Goal: Task Accomplishment & Management: Use online tool/utility

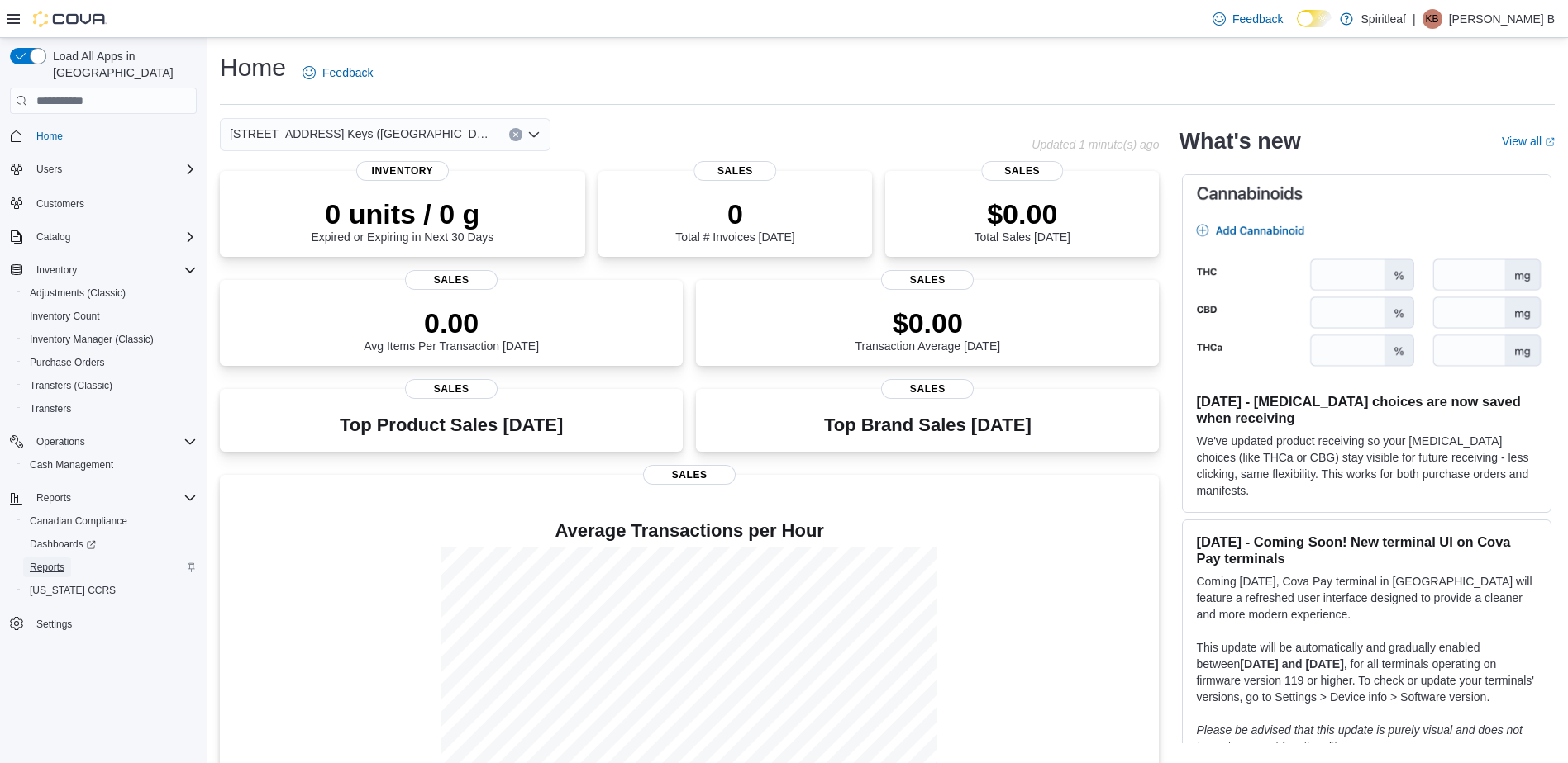
click at [59, 561] on span "Reports" at bounding box center [47, 567] width 35 height 13
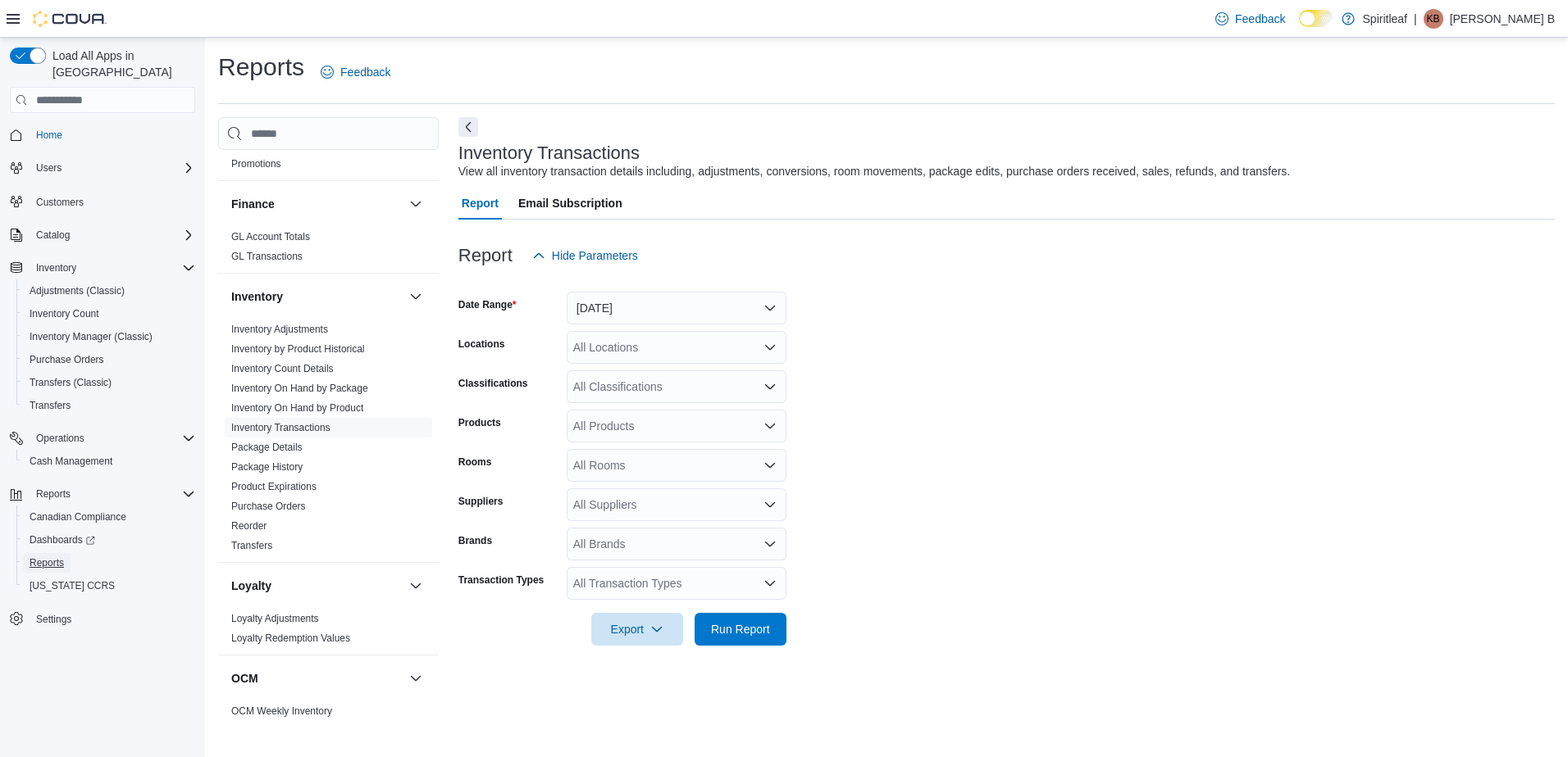
scroll to position [401, 0]
click at [356, 403] on link "Inventory On Hand by Product" at bounding box center [297, 406] width 132 height 12
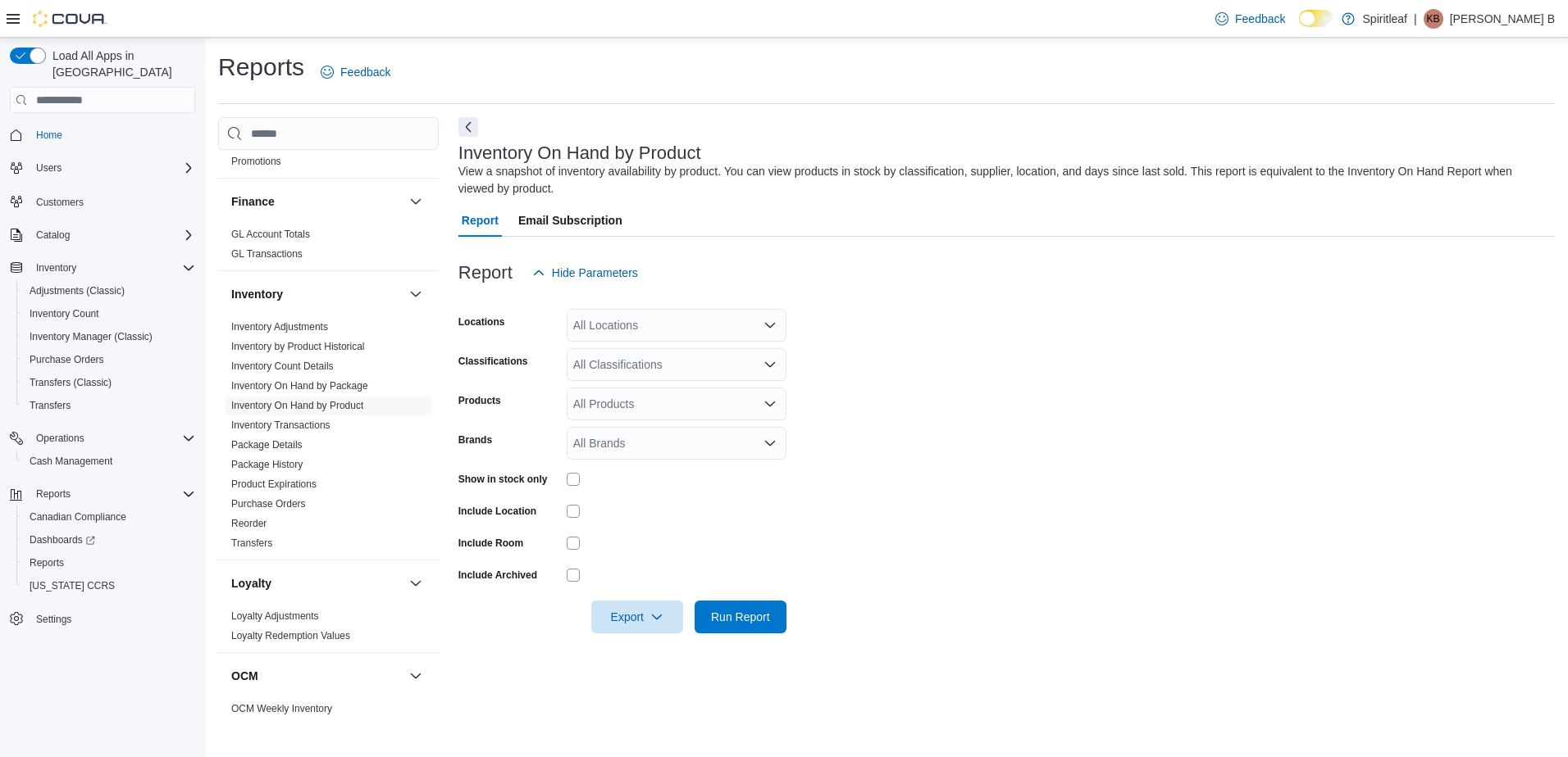
click at [603, 322] on div "All Locations" at bounding box center [676, 325] width 219 height 33
type input "***"
click at [668, 350] on span "506 - Spiritleaf Daze St South Keys (Ottawa)" at bounding box center [762, 353] width 273 height 16
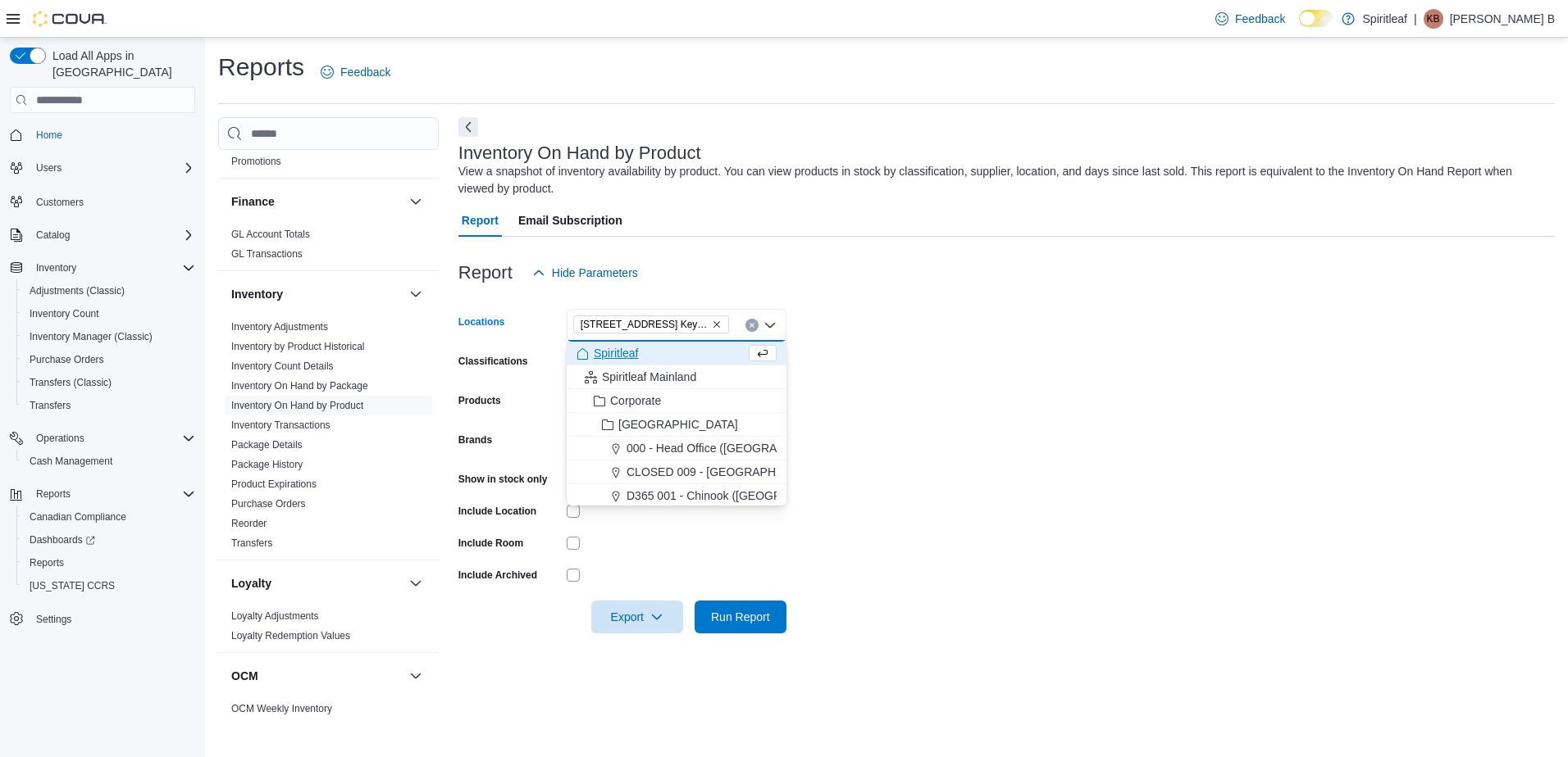
click at [892, 321] on form "Locations 506 - Spiritleaf Daze St South Keys (Ottawa) Combo box. Selected. 506…" at bounding box center [1006, 461] width 1097 height 344
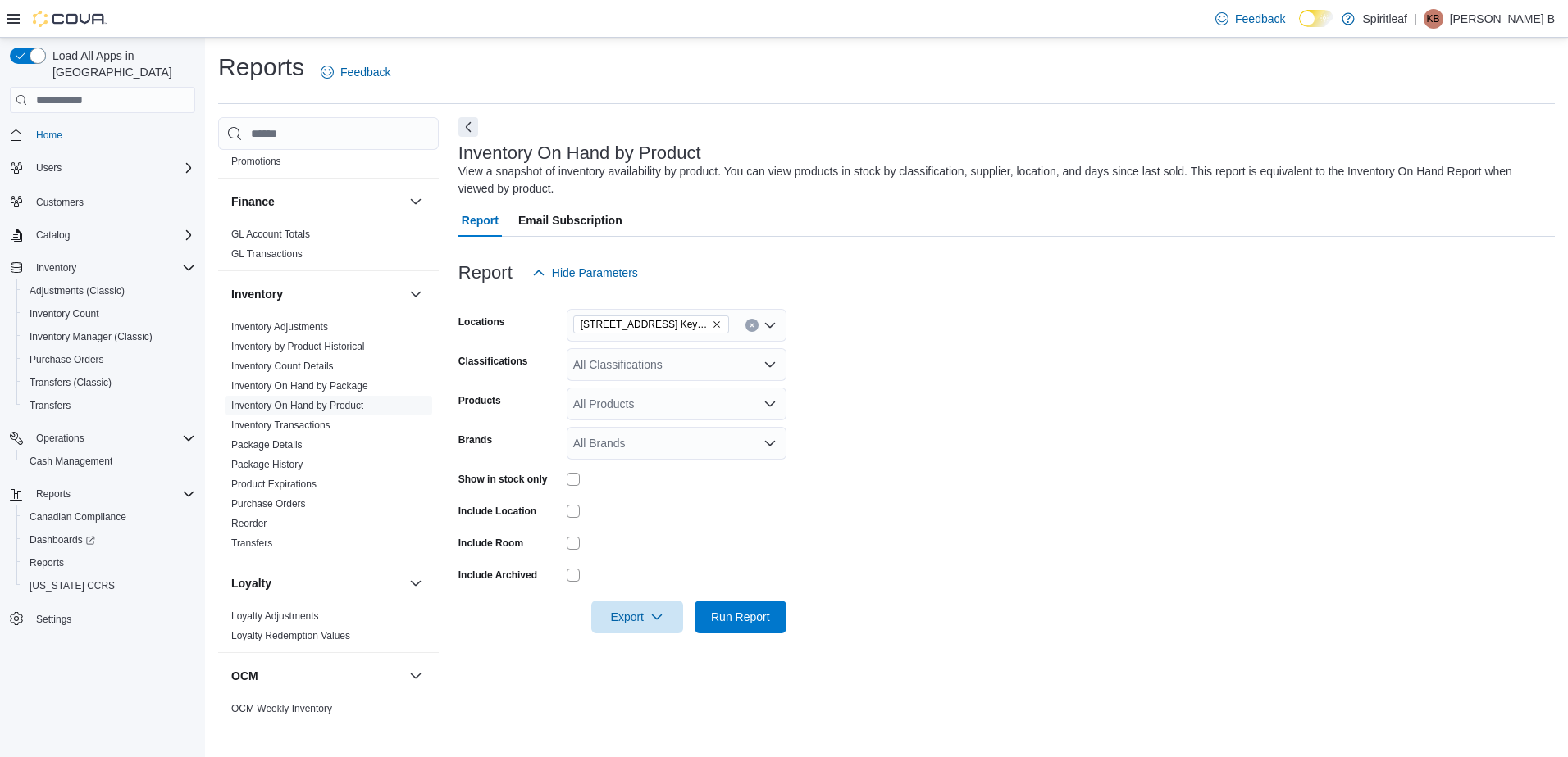
click at [641, 376] on div "All Classifications" at bounding box center [676, 364] width 219 height 33
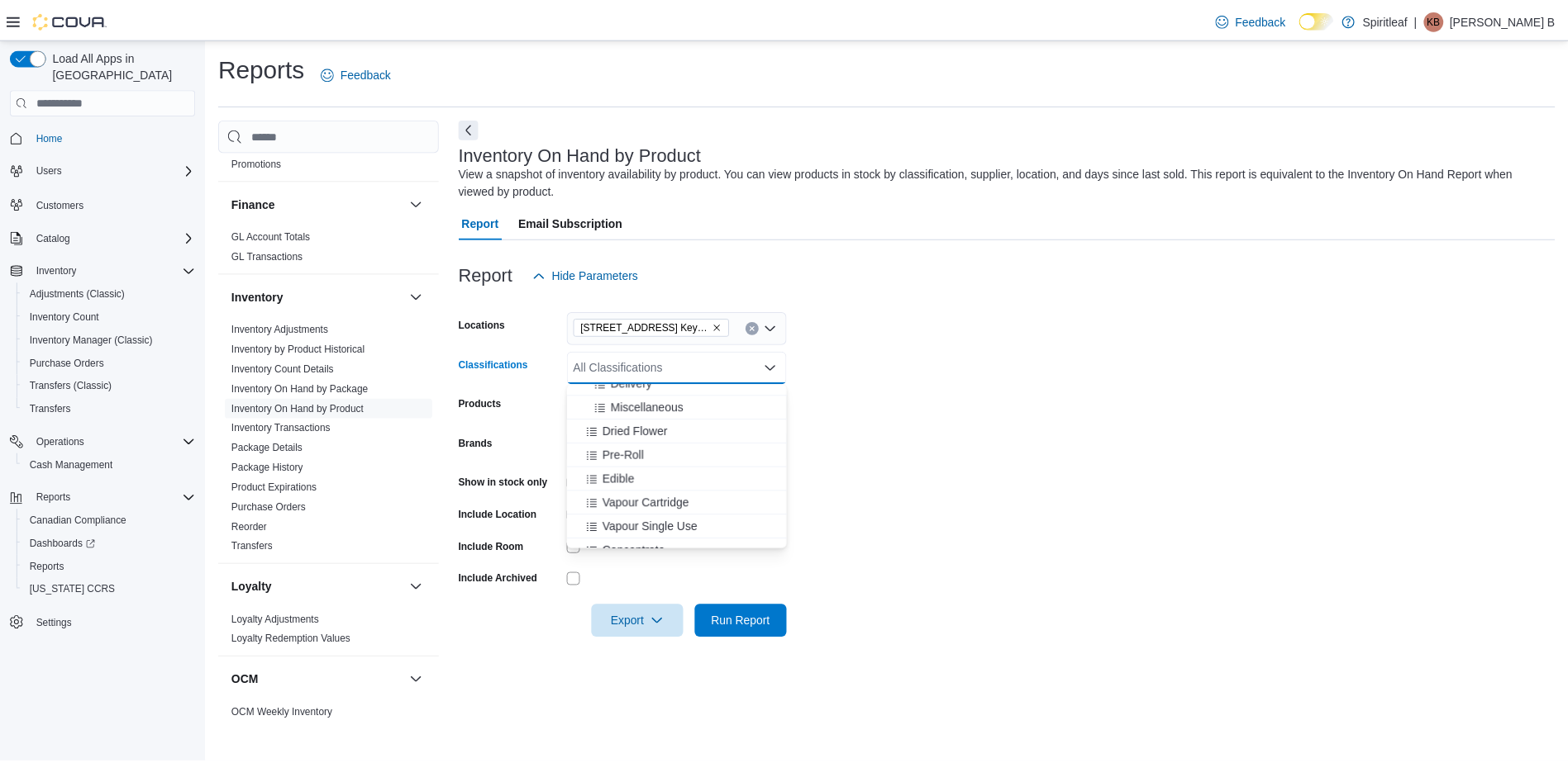
scroll to position [280, 0]
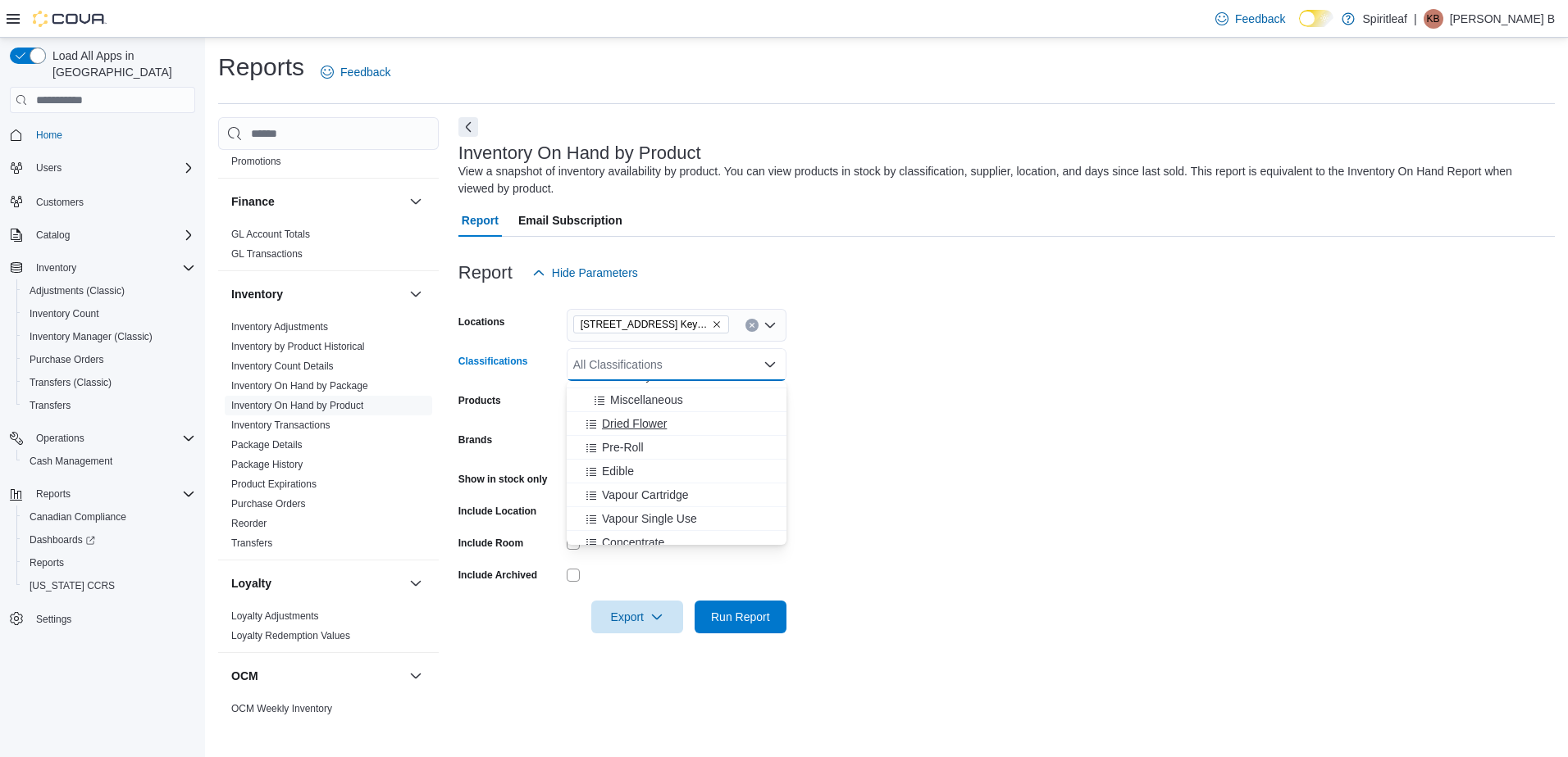
click at [687, 425] on div "Dried Flower" at bounding box center [676, 423] width 200 height 16
click at [687, 425] on div "Pre-Roll" at bounding box center [661, 423] width 169 height 16
click at [687, 425] on div "Edible" at bounding box center [661, 423] width 169 height 16
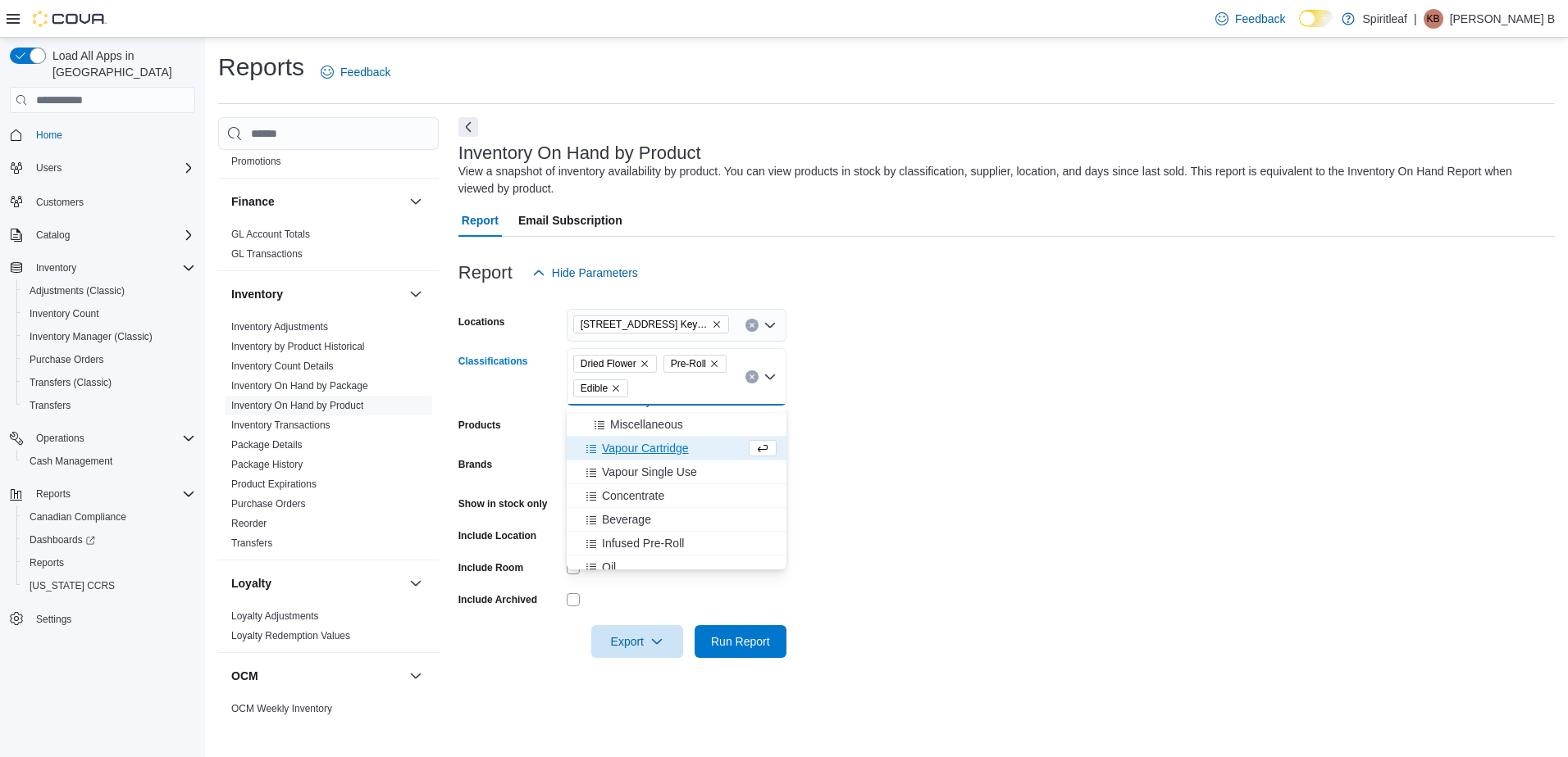
click at [680, 447] on span "Vapour Cartridge" at bounding box center [645, 448] width 87 height 16
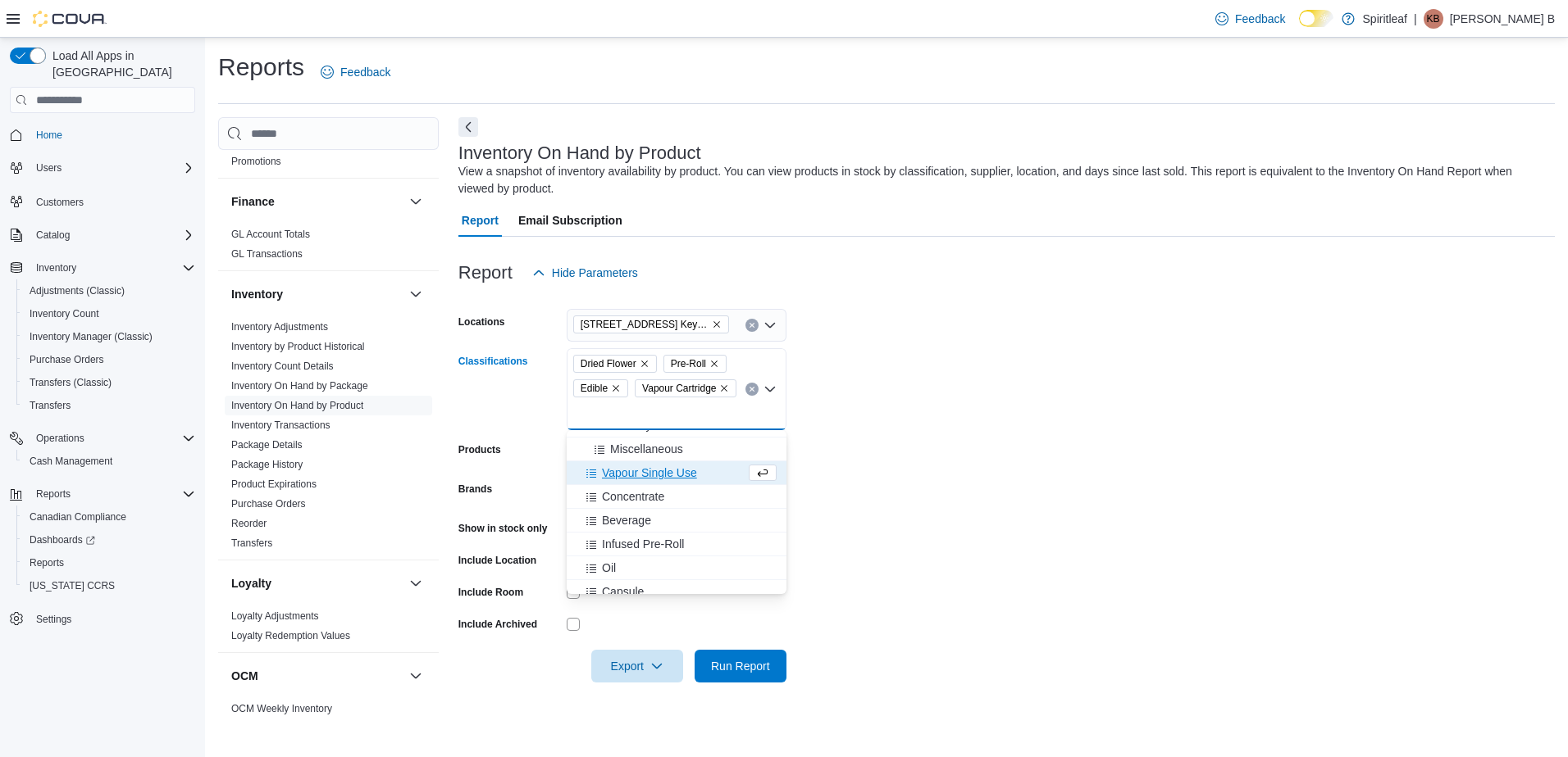
click at [677, 468] on span "Vapour Single Use" at bounding box center [649, 473] width 95 height 16
click at [667, 493] on div "Concentrate" at bounding box center [661, 497] width 169 height 16
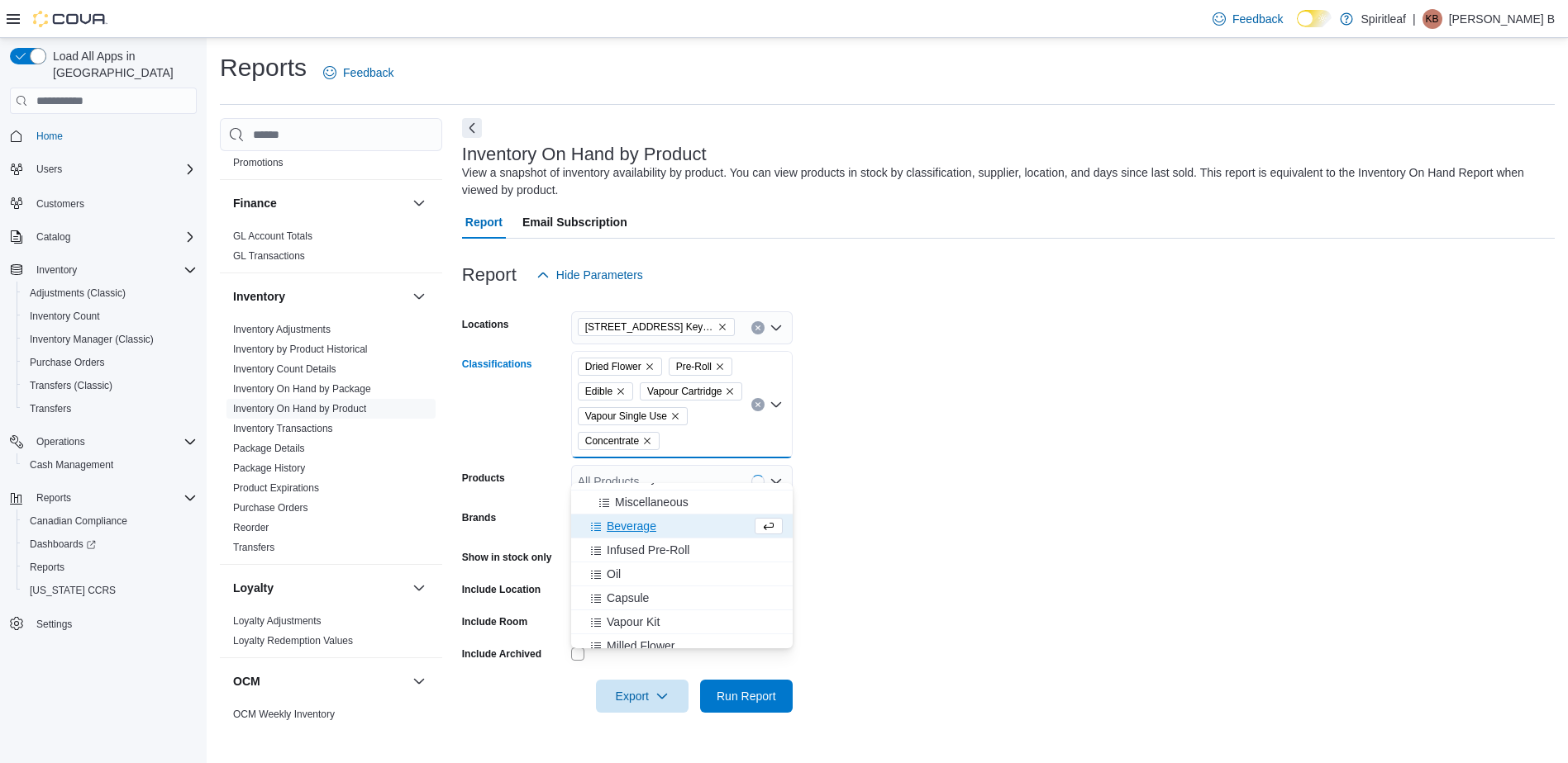
click at [662, 525] on div "Beverage" at bounding box center [666, 526] width 170 height 16
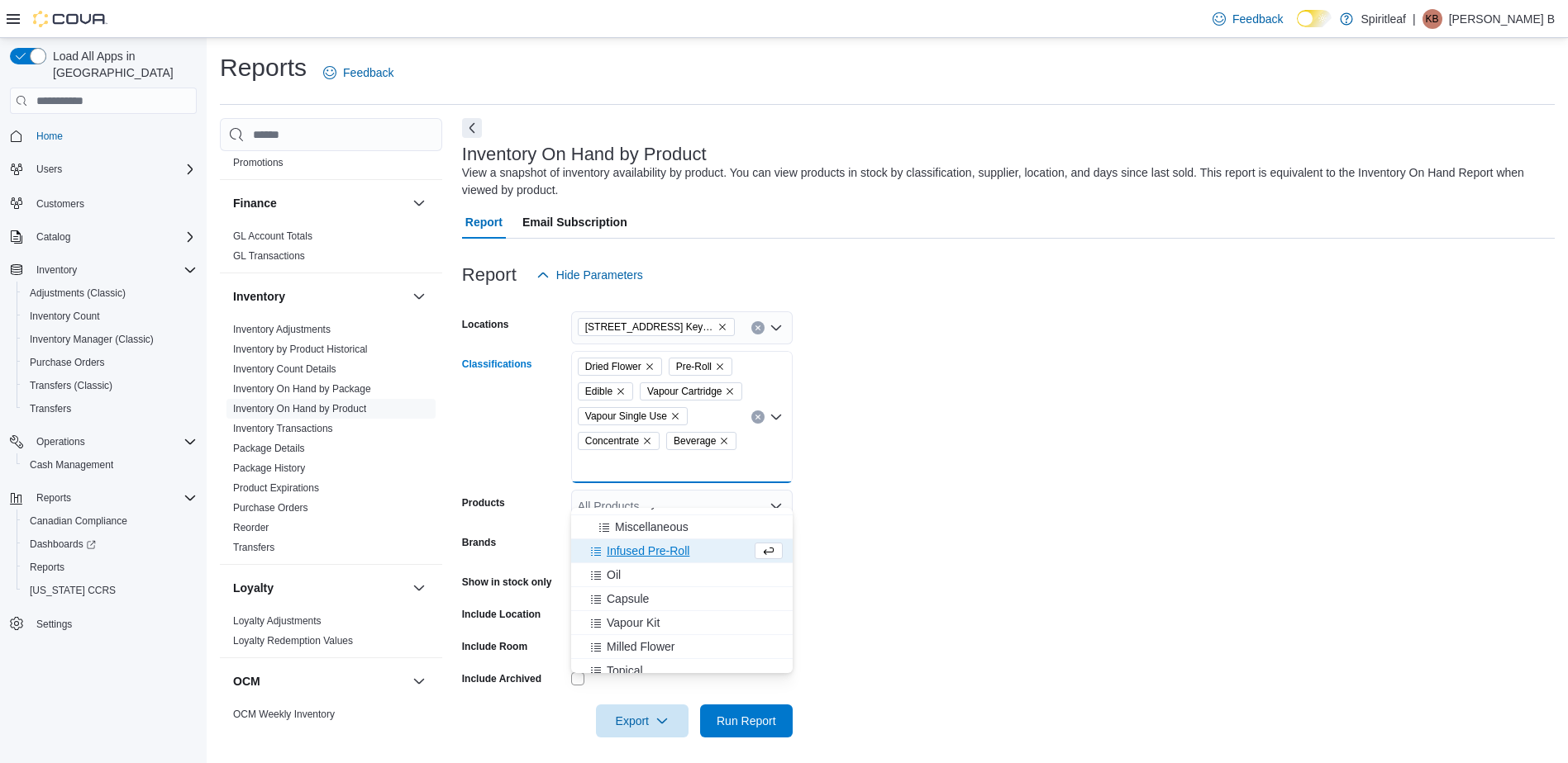
click at [662, 550] on span "Infused Pre-Roll" at bounding box center [648, 551] width 82 height 16
click at [660, 553] on div "Oil" at bounding box center [666, 551] width 170 height 16
click at [660, 553] on div "Capsule" at bounding box center [666, 551] width 170 height 16
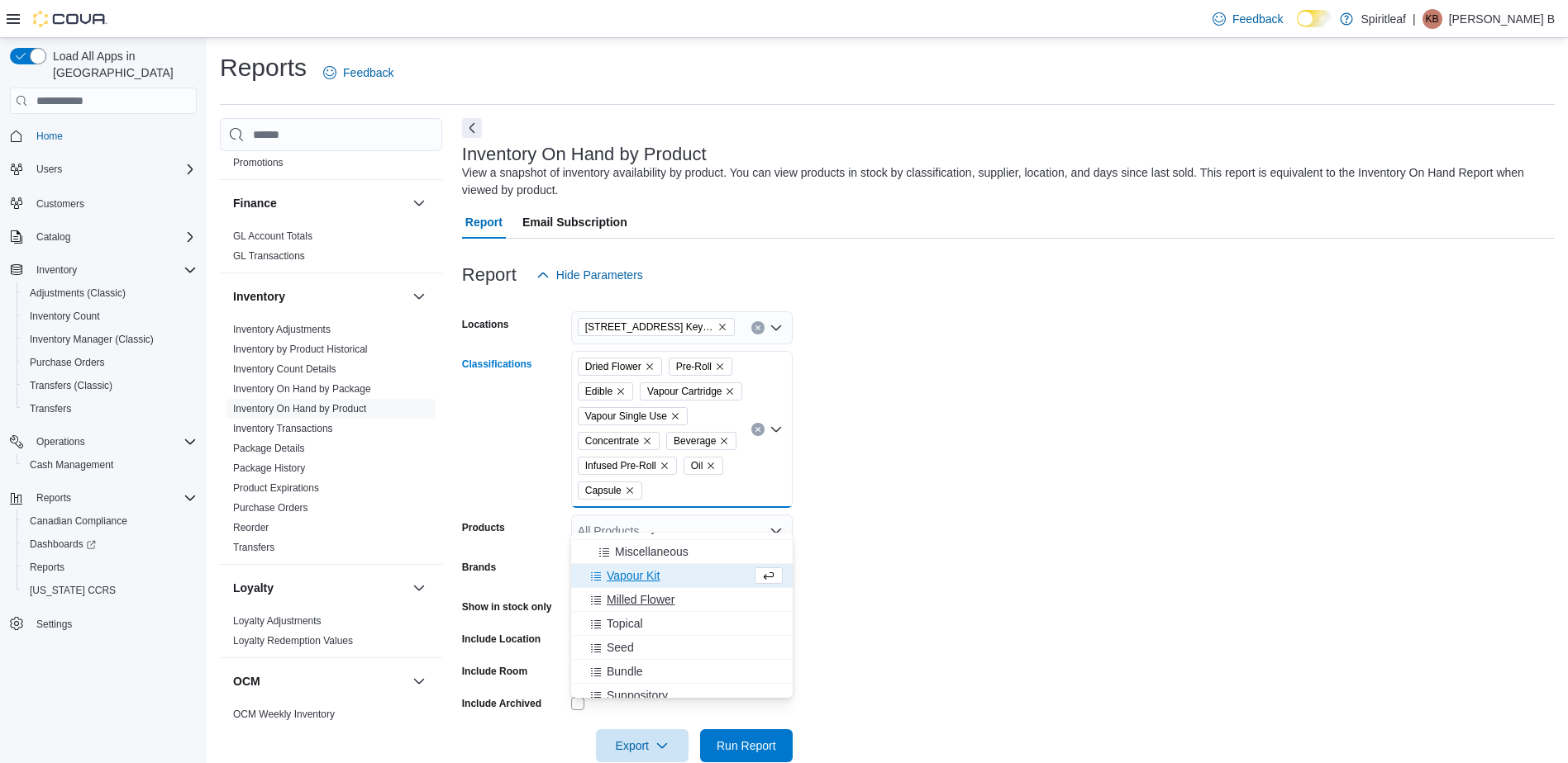
click at [657, 600] on span "Milled Flower" at bounding box center [641, 599] width 68 height 16
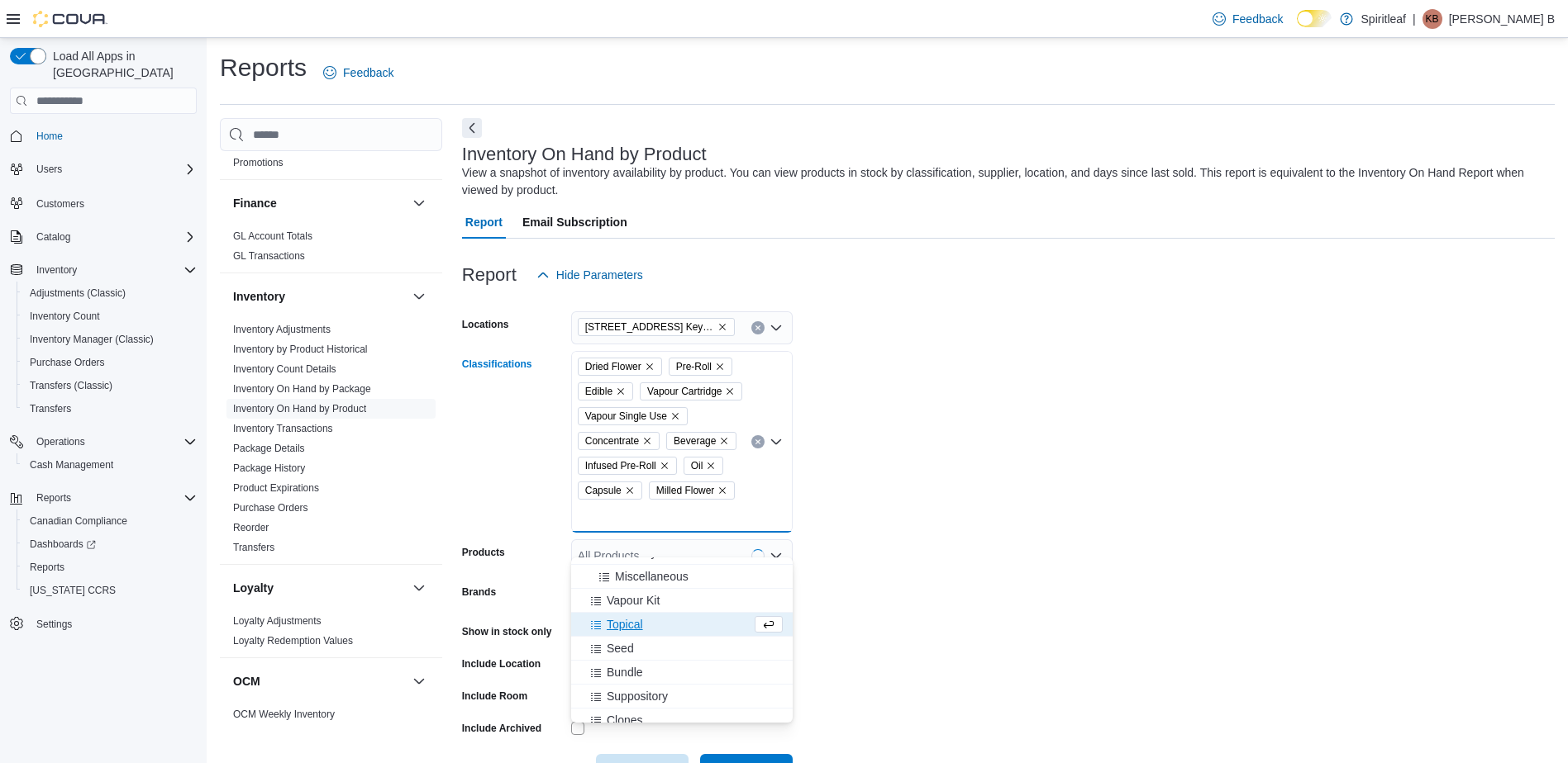
click at [642, 624] on span "Topical" at bounding box center [625, 624] width 37 height 16
click at [966, 624] on form "Locations 506 - Spiritleaf Daze St South Keys (Ottawa) Classifications Dried Fl…" at bounding box center [1008, 539] width 1093 height 496
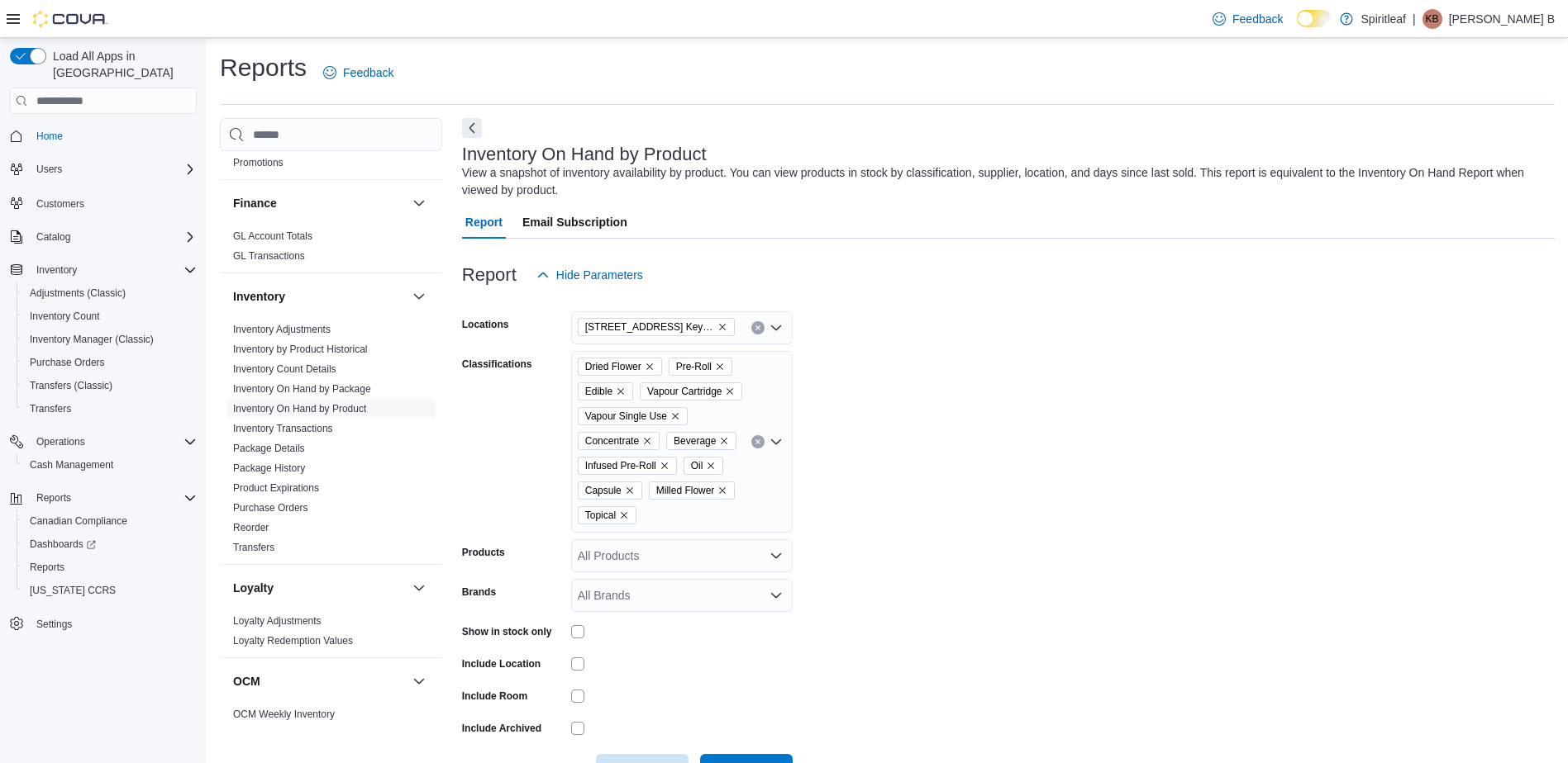
click at [709, 572] on div "All Products" at bounding box center [681, 555] width 221 height 33
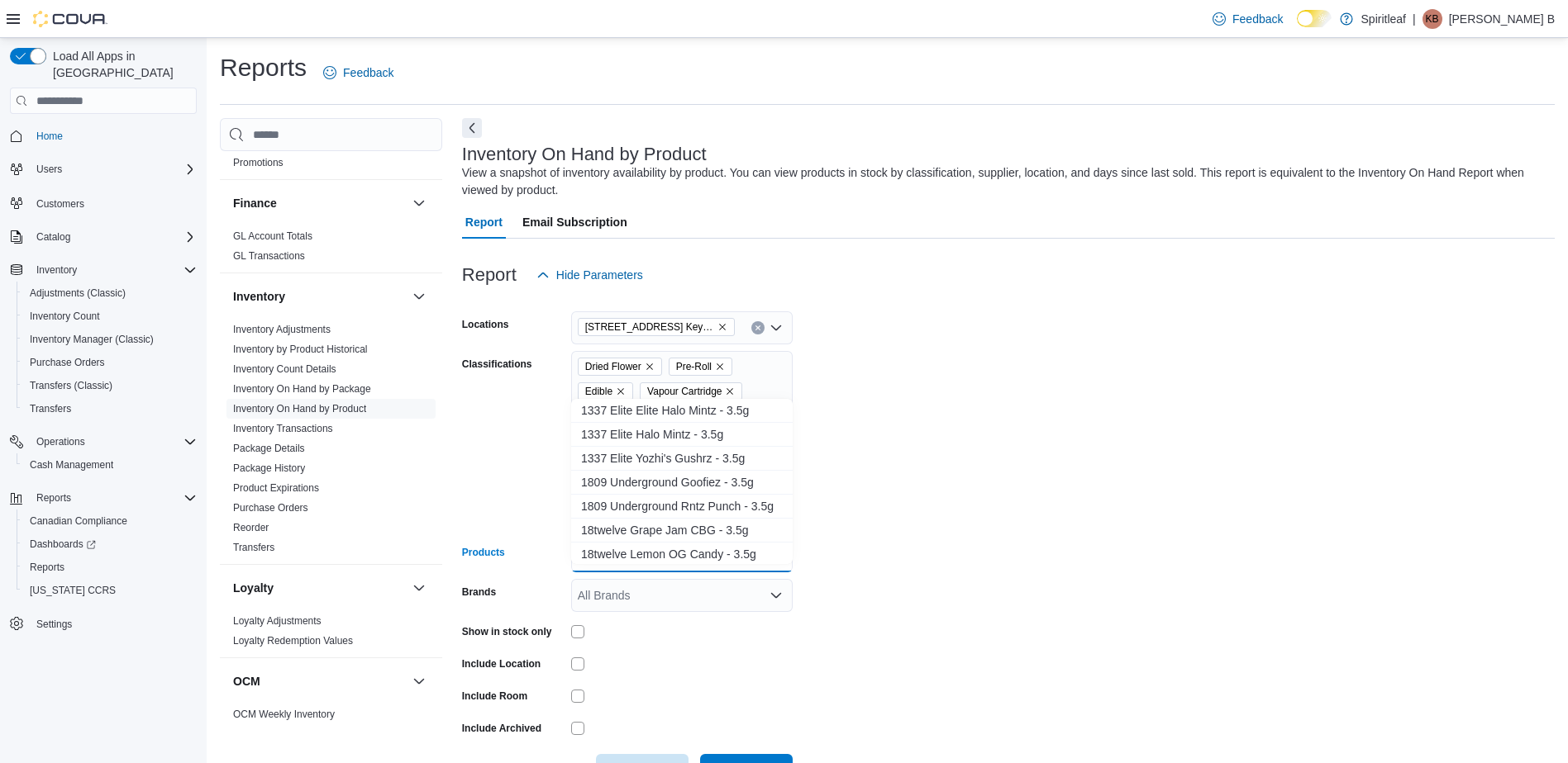
click at [881, 555] on form "Locations 506 - Spiritleaf Daze St South Keys (Ottawa) Classifications Dried Fl…" at bounding box center [1008, 539] width 1093 height 496
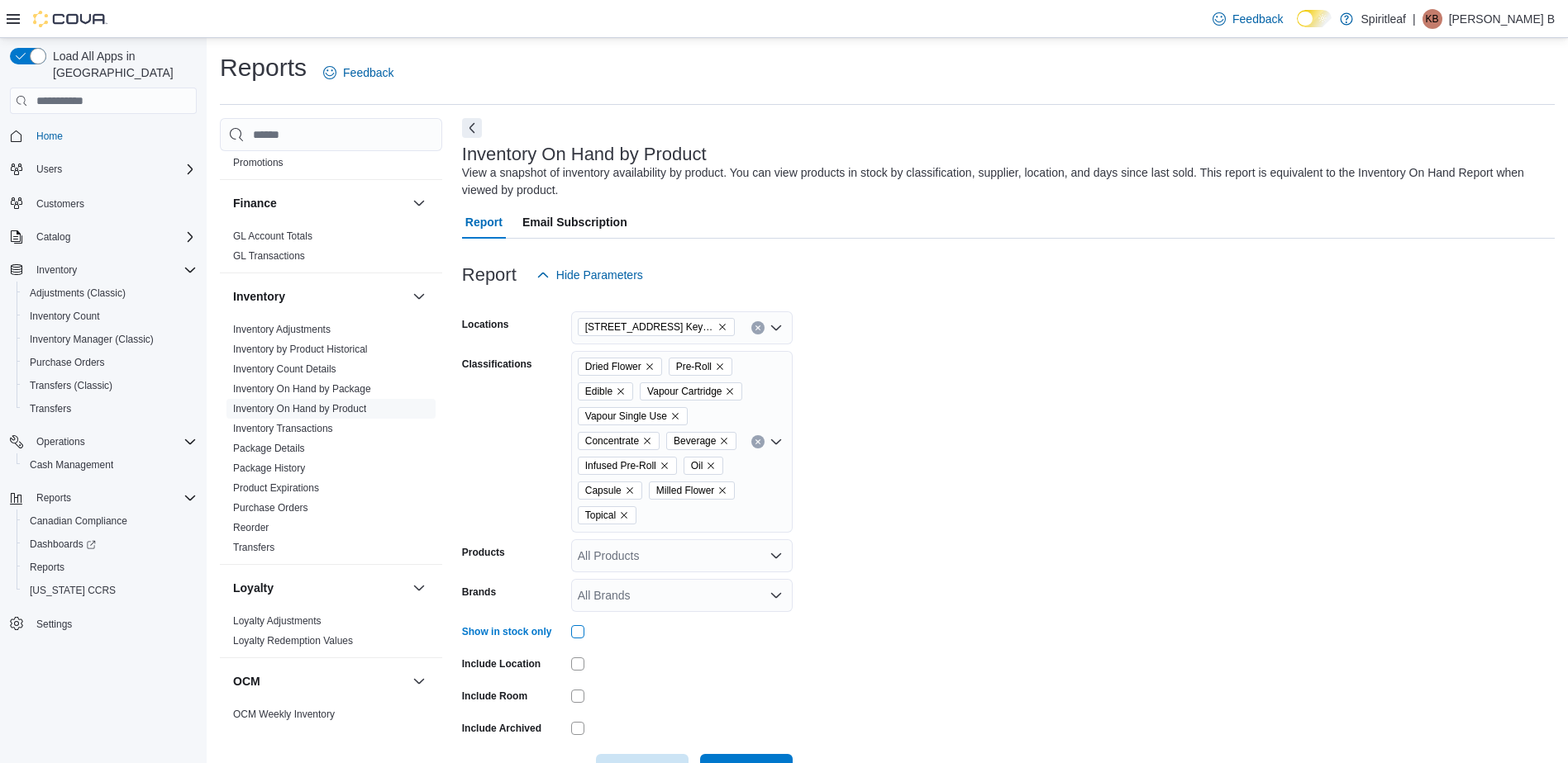
scroll to position [81, 0]
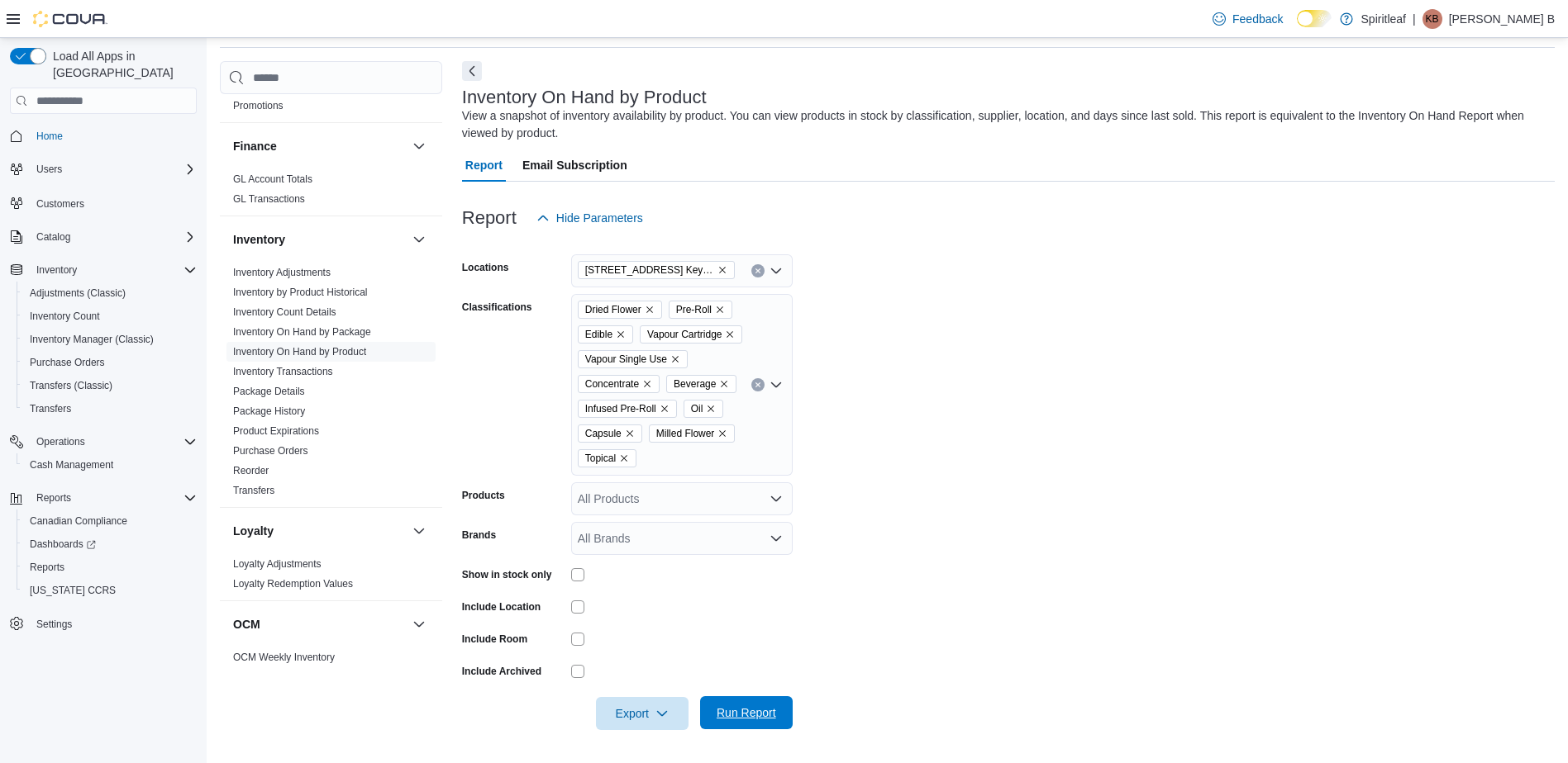
click at [754, 707] on span "Run Report" at bounding box center [746, 713] width 59 height 16
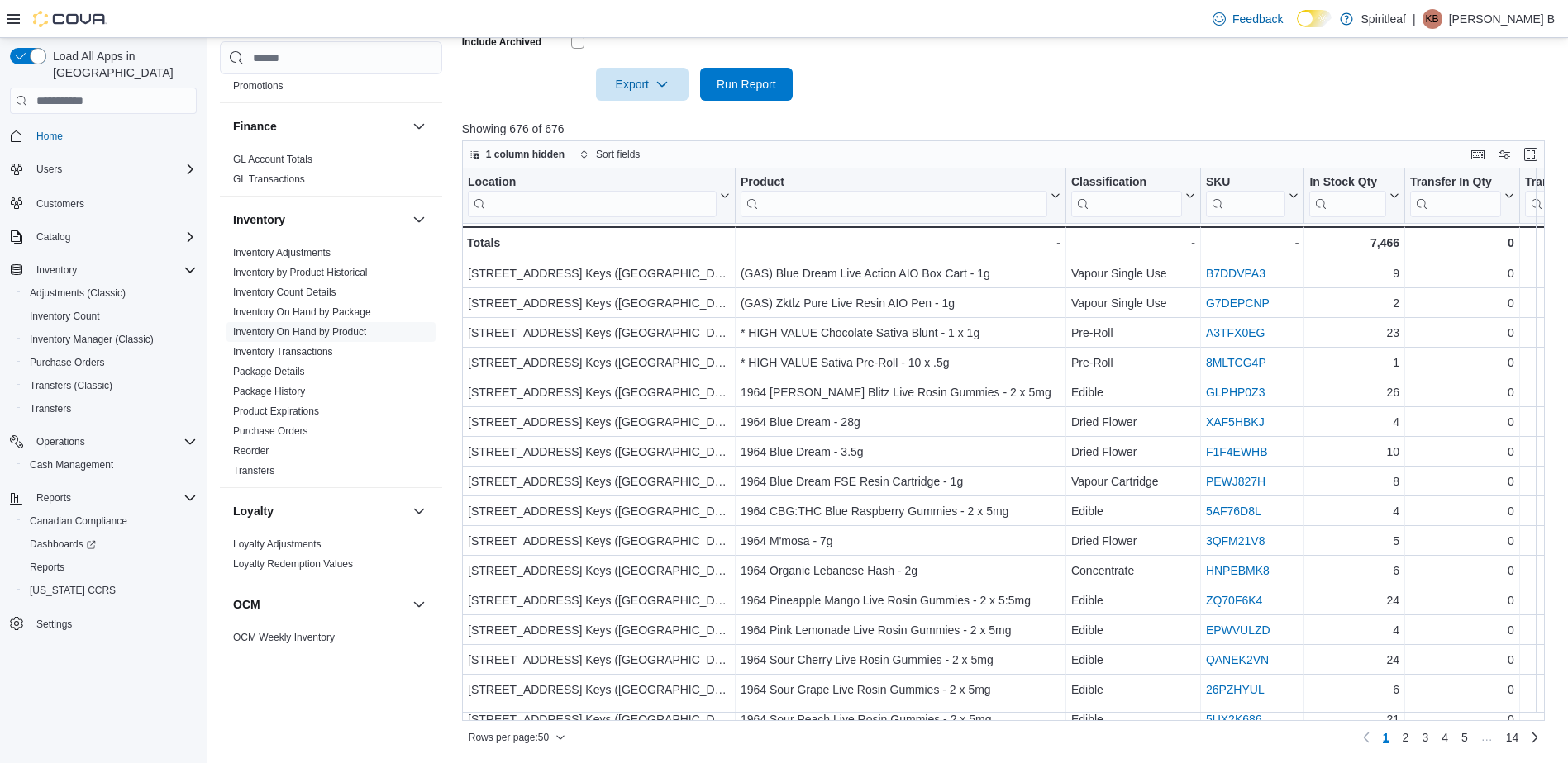
scroll to position [712, 0]
click at [669, 99] on span "Export" at bounding box center [642, 82] width 72 height 33
click at [660, 135] on span "Export to Excel" at bounding box center [644, 141] width 74 height 13
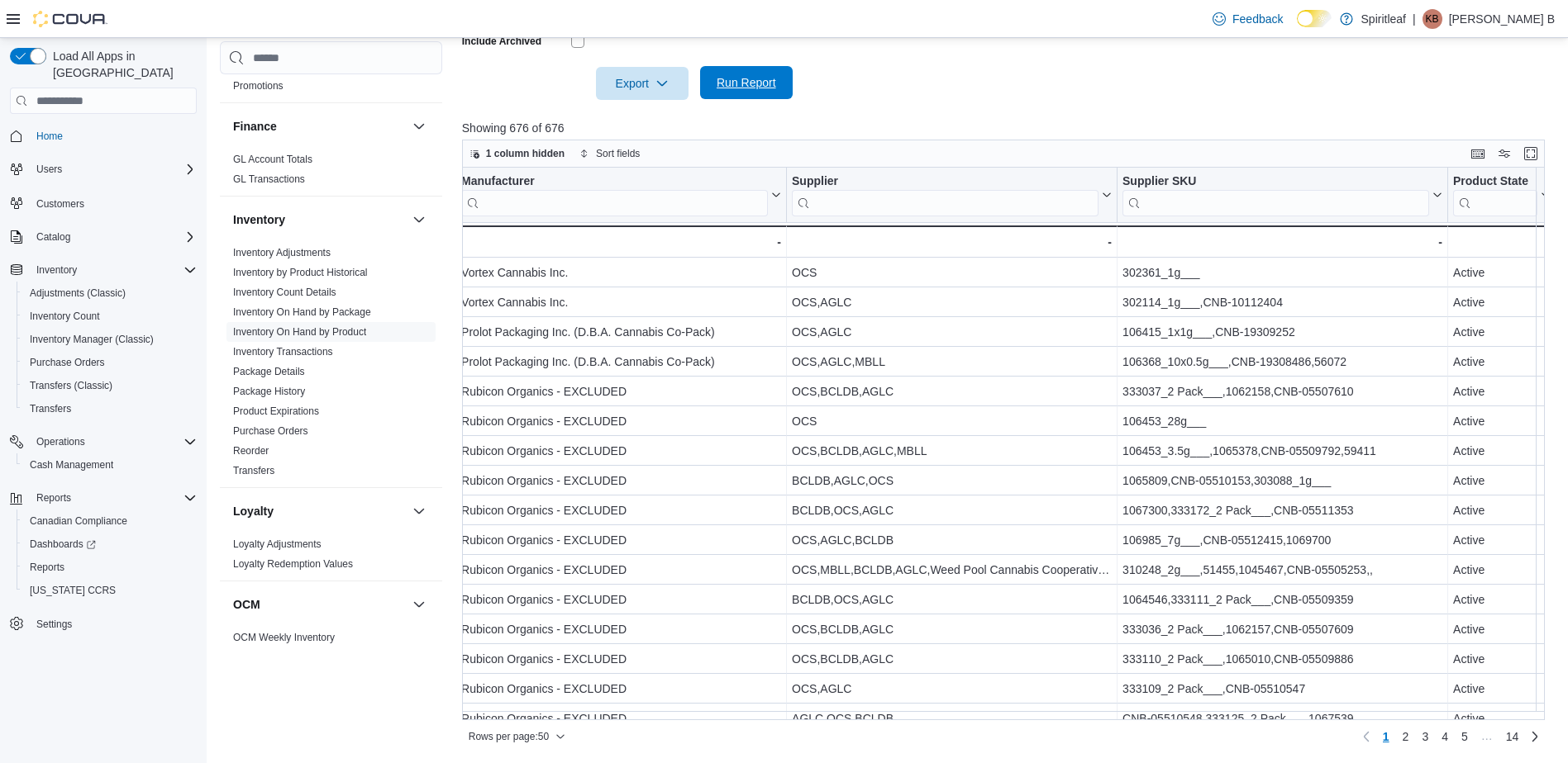
click at [759, 84] on span "Run Report" at bounding box center [746, 82] width 59 height 16
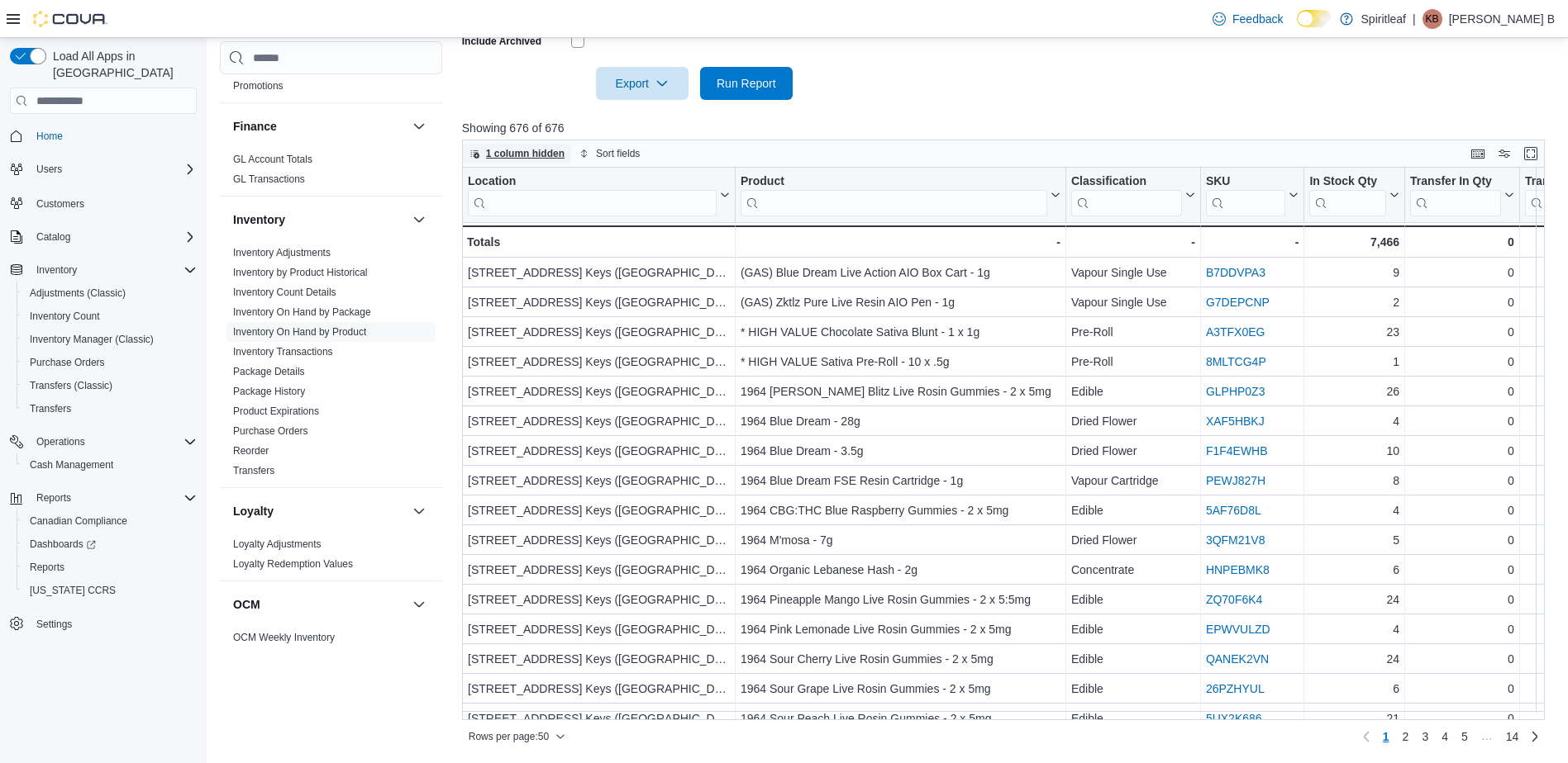
click at [542, 154] on span "1 column hidden" at bounding box center [525, 153] width 79 height 13
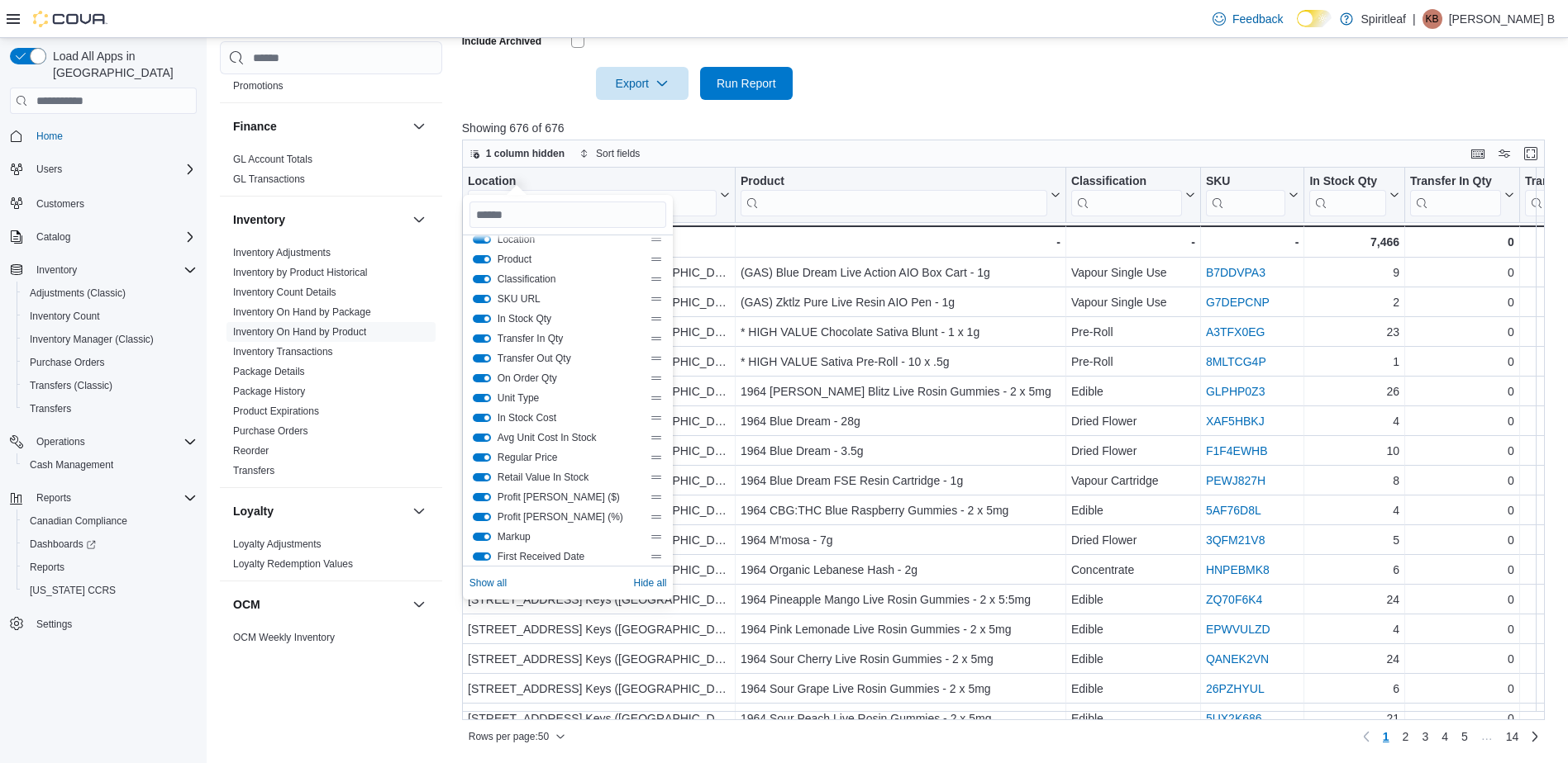
scroll to position [0, 0]
click at [751, 136] on div at bounding box center [1009, 138] width 1095 height 4
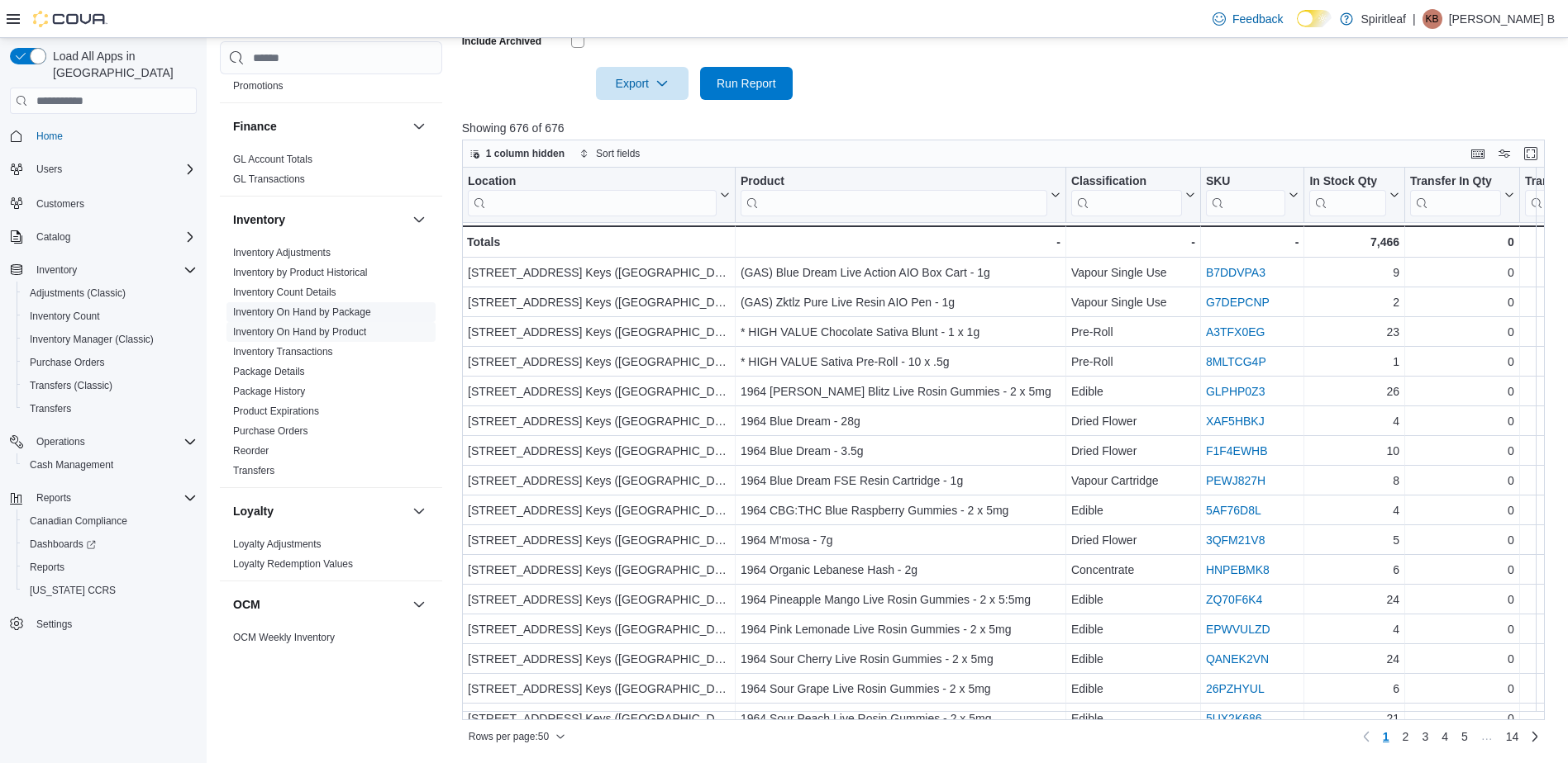
click at [335, 310] on link "Inventory On Hand by Package" at bounding box center [302, 312] width 138 height 12
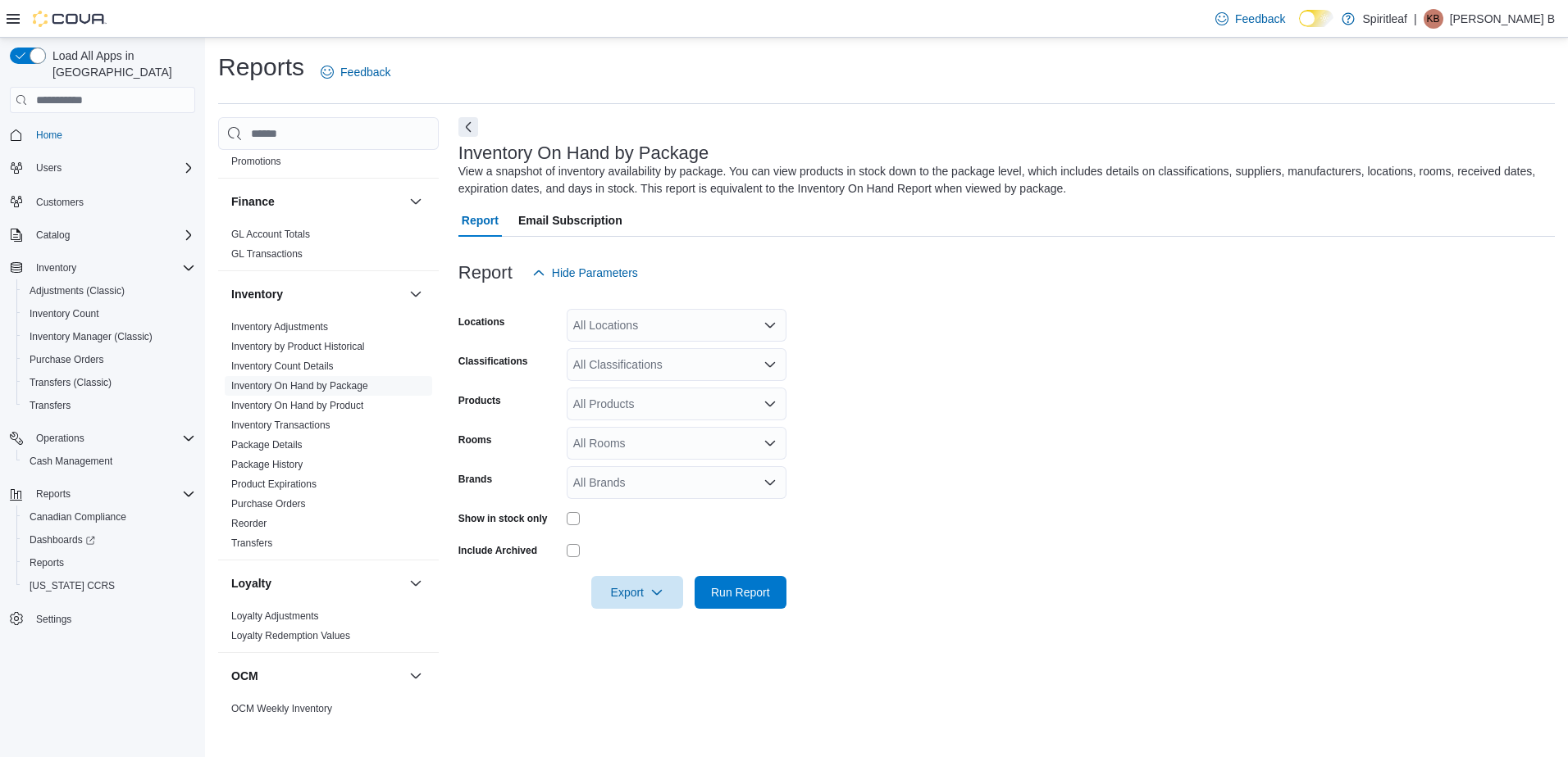
click at [652, 331] on div "All Locations" at bounding box center [676, 325] width 219 height 33
type input "***"
click at [671, 362] on button "506 - Spiritleaf Daze St South Keys (Ottawa)" at bounding box center [676, 353] width 219 height 24
click at [867, 348] on form "Locations 506 - Spiritleaf Daze St South Keys (Ottawa) Classifications All Clas…" at bounding box center [1006, 449] width 1097 height 319
click at [714, 359] on div "All Classifications" at bounding box center [676, 364] width 219 height 33
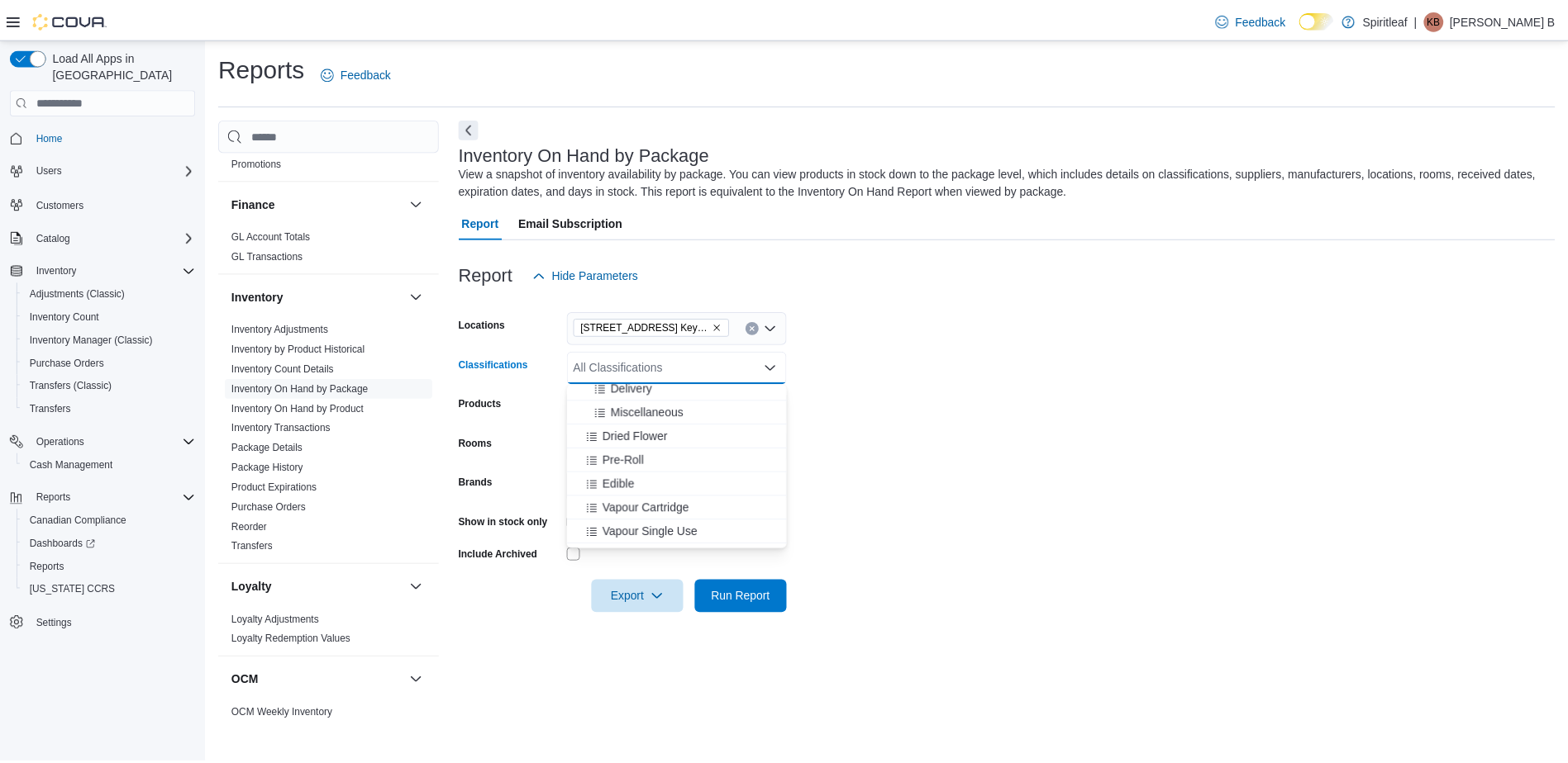
scroll to position [285, 0]
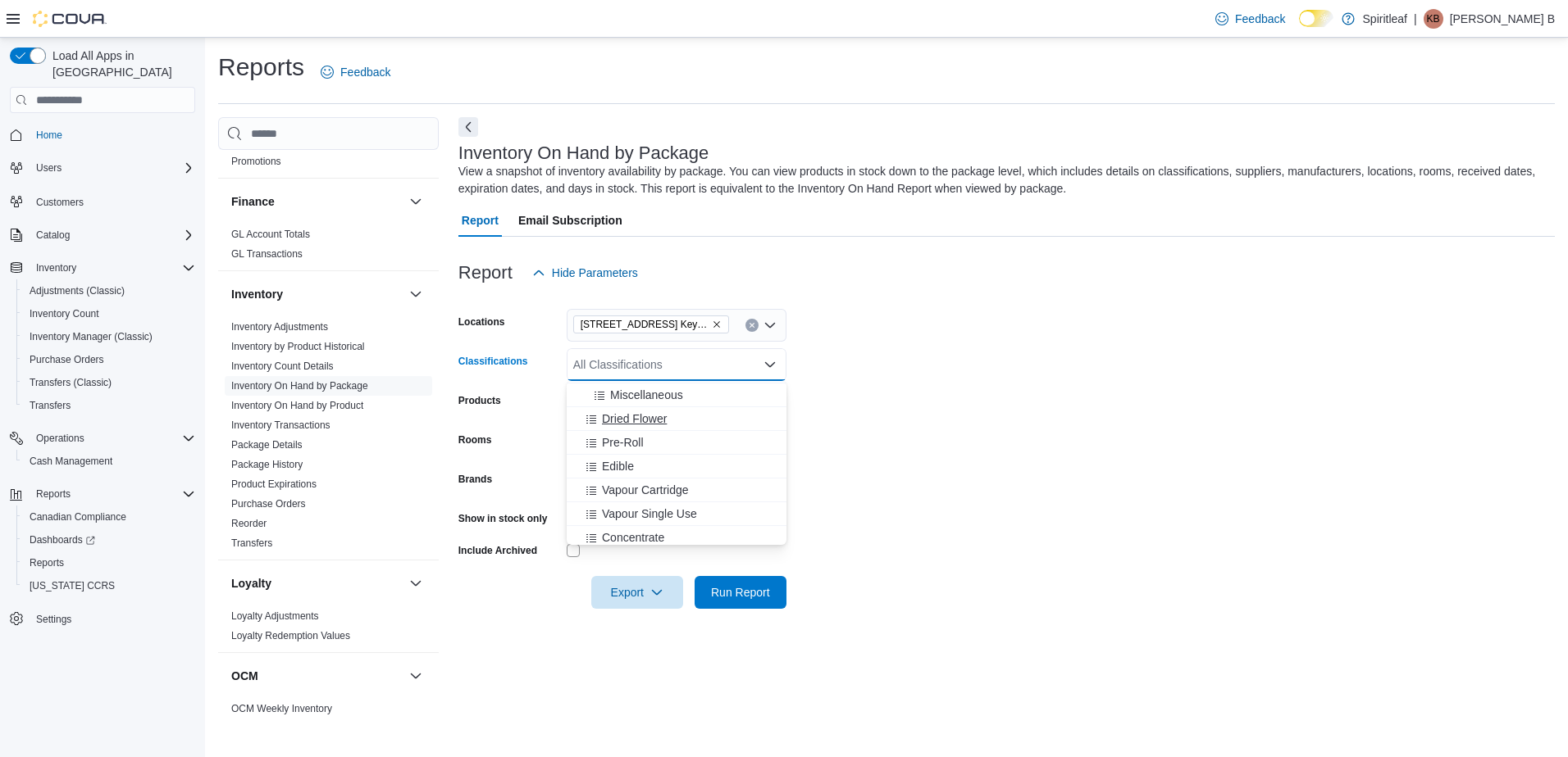
click at [699, 414] on div "Dried Flower" at bounding box center [676, 419] width 200 height 16
click at [699, 414] on div "Pre-Roll" at bounding box center [661, 419] width 169 height 16
click at [699, 414] on div "Edible" at bounding box center [661, 419] width 169 height 16
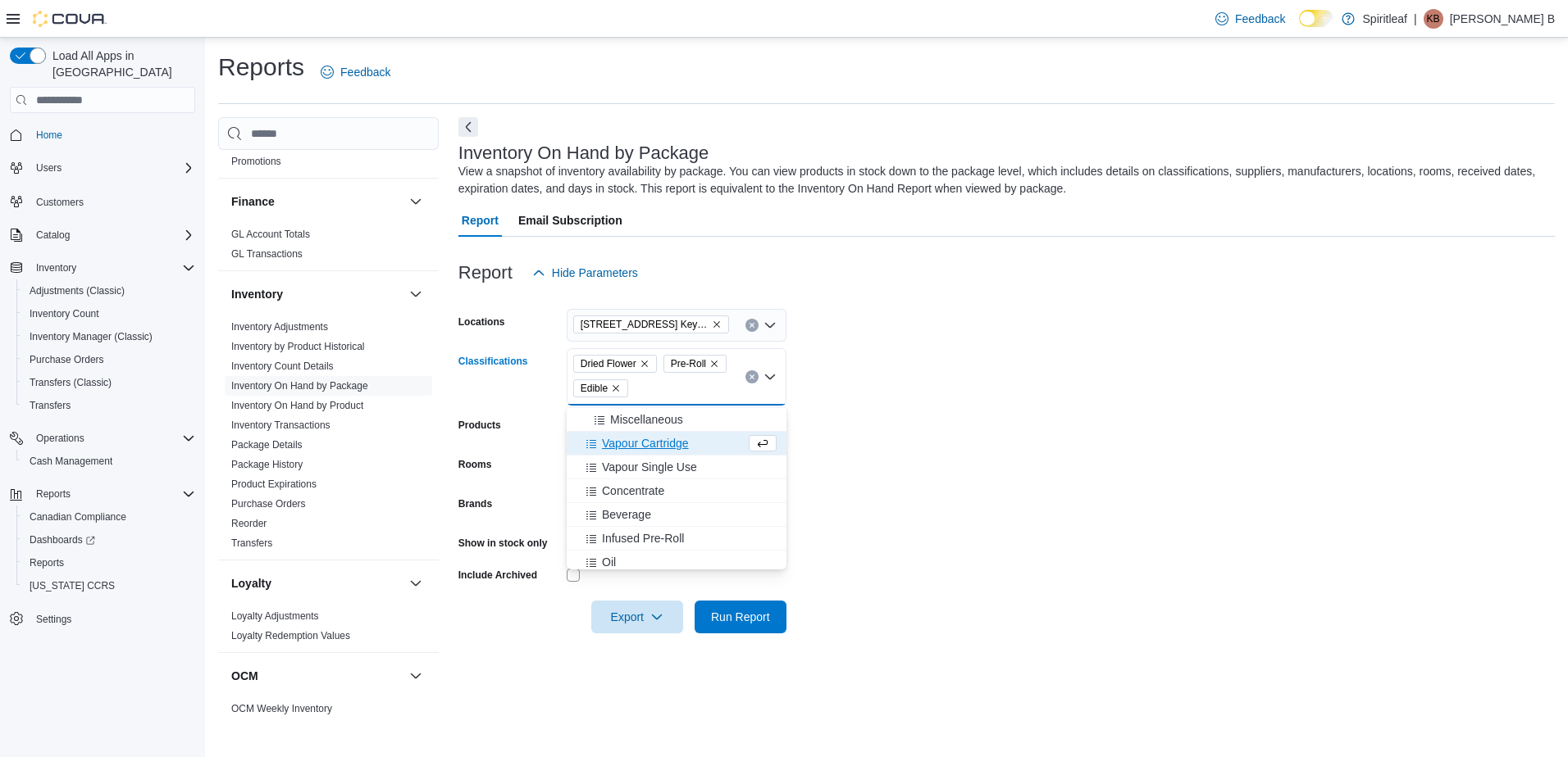
click at [692, 444] on div "Vapour Cartridge" at bounding box center [661, 443] width 169 height 16
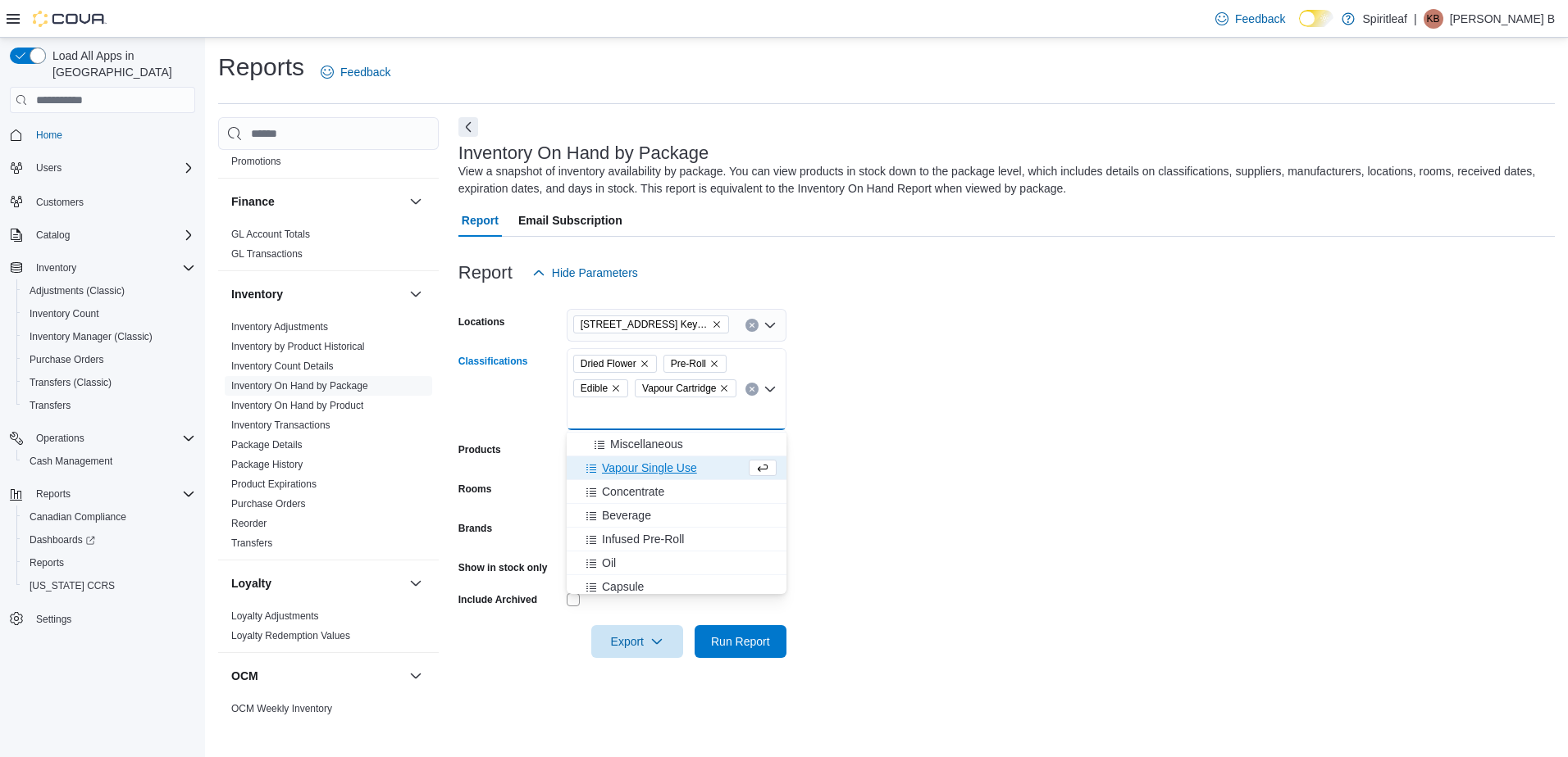
click at [690, 469] on span "Vapour Single Use" at bounding box center [649, 468] width 95 height 16
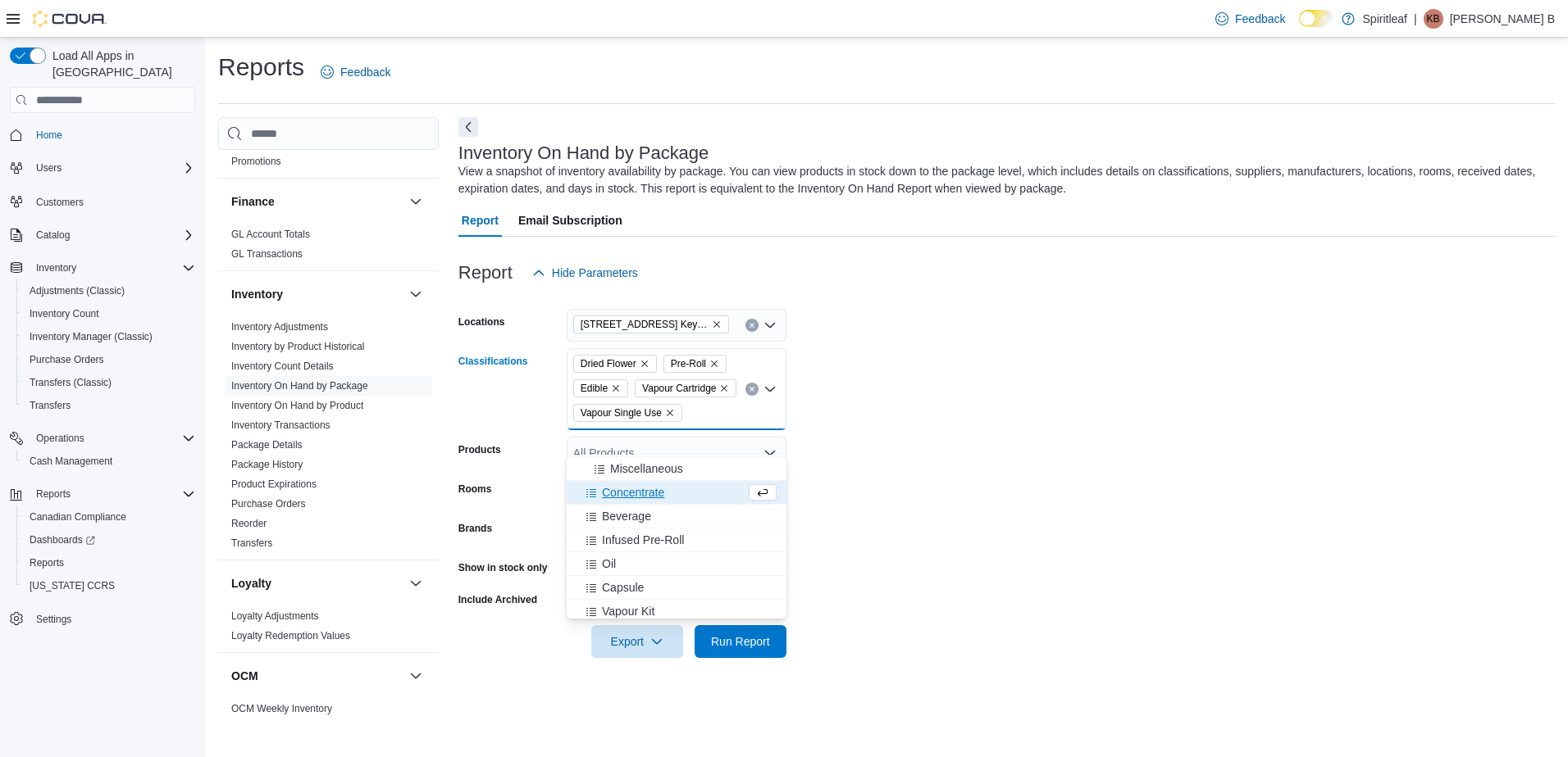
click at [679, 501] on button "Concentrate" at bounding box center [676, 493] width 219 height 24
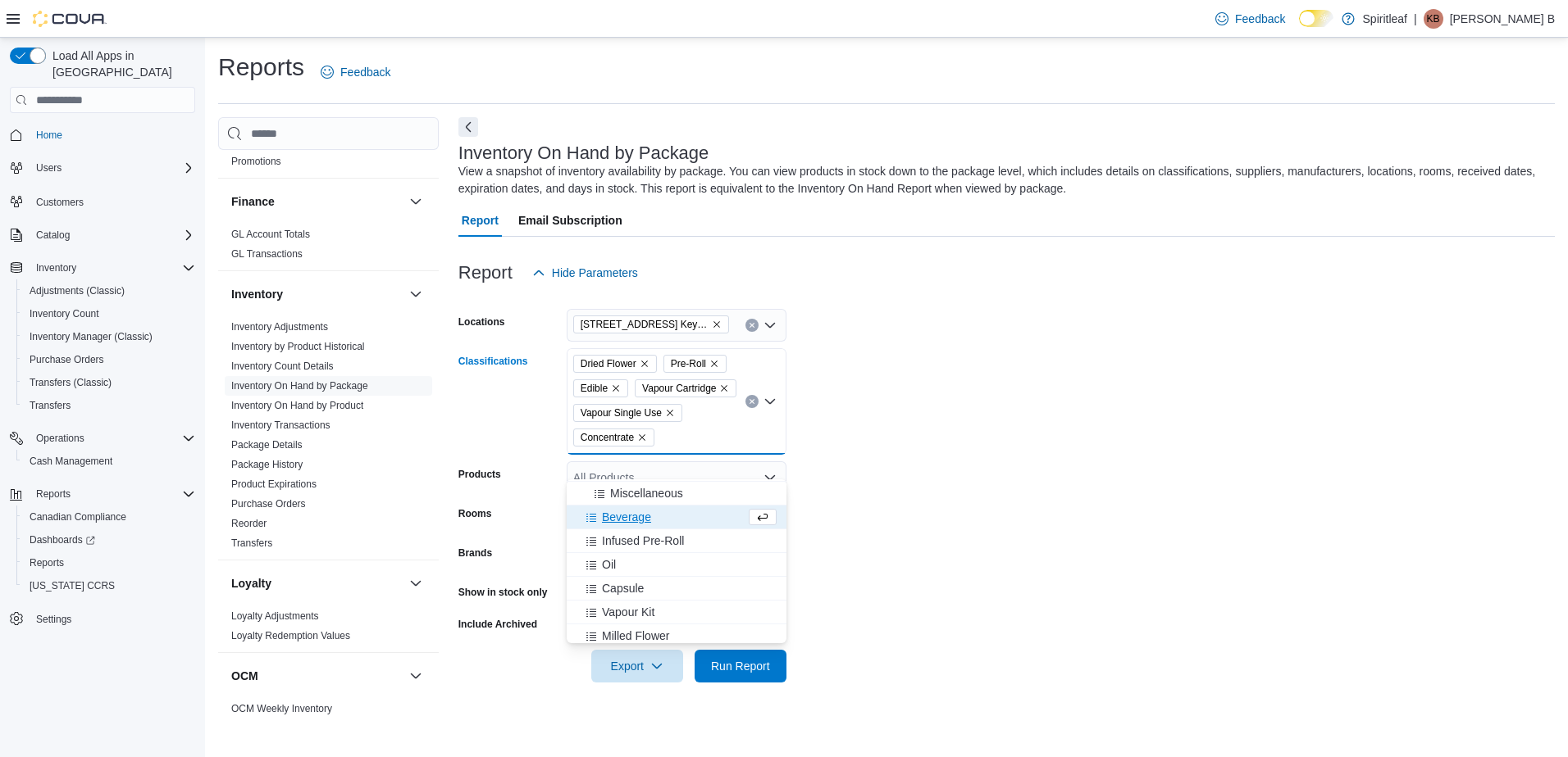
click at [677, 524] on div "Beverage" at bounding box center [661, 516] width 169 height 16
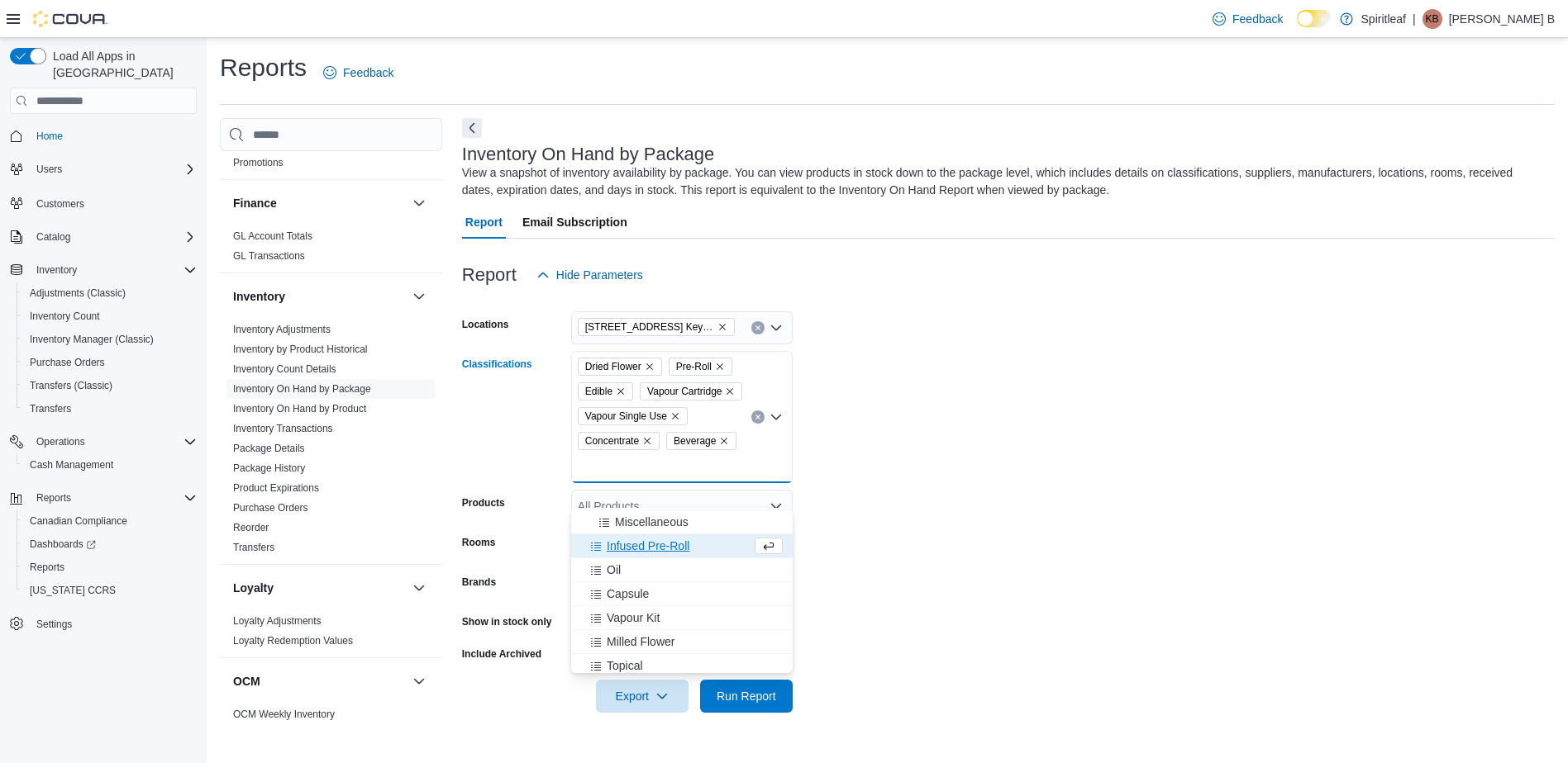
click at [678, 551] on span "Infused Pre-Roll" at bounding box center [648, 546] width 82 height 16
click at [671, 549] on div "Oil" at bounding box center [666, 546] width 170 height 16
click at [671, 549] on div "Capsule" at bounding box center [666, 546] width 170 height 16
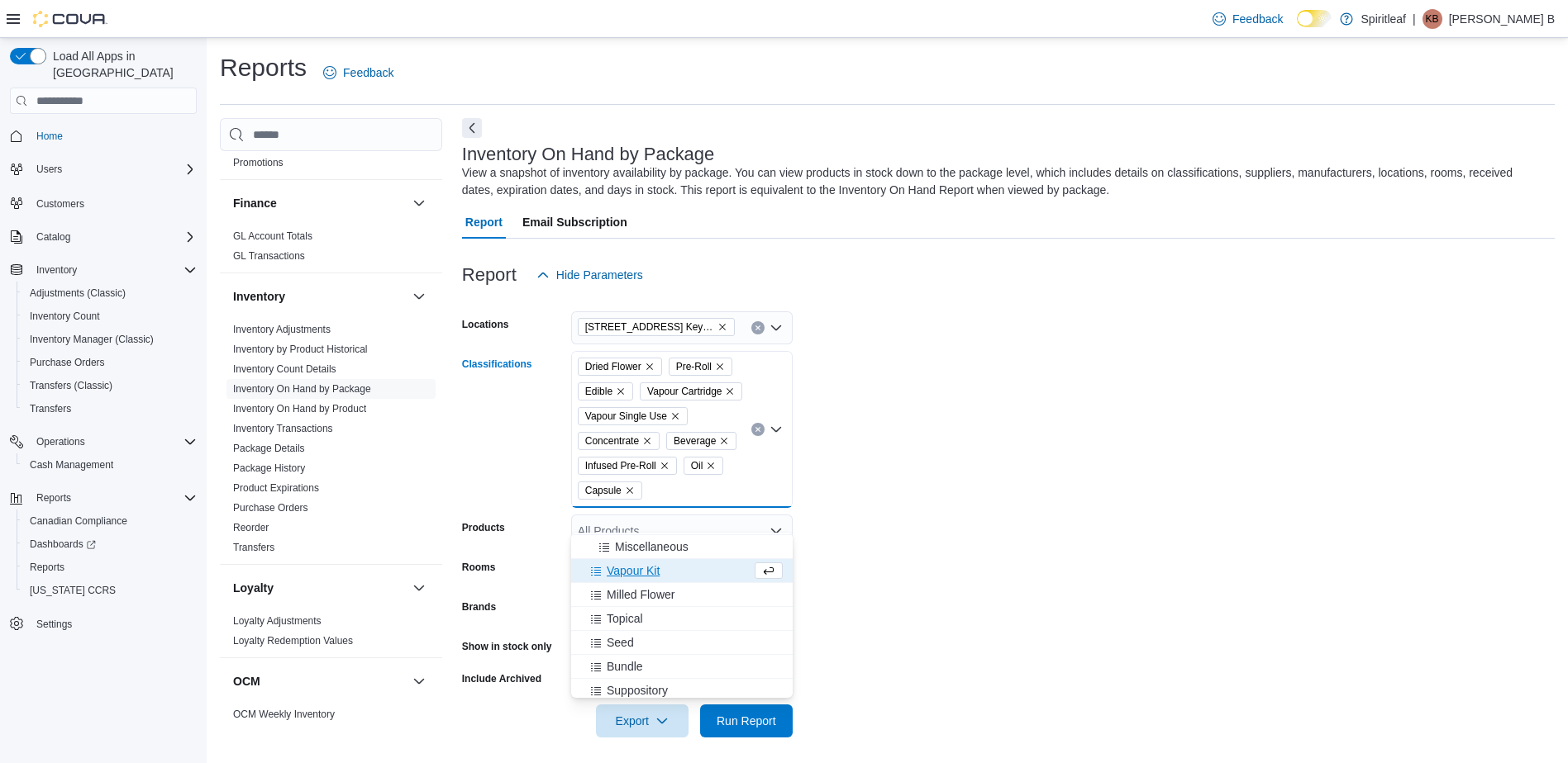
click at [675, 570] on div "Vapour Kit" at bounding box center [666, 571] width 170 height 16
click at [675, 570] on div "Milled Flower" at bounding box center [666, 571] width 170 height 16
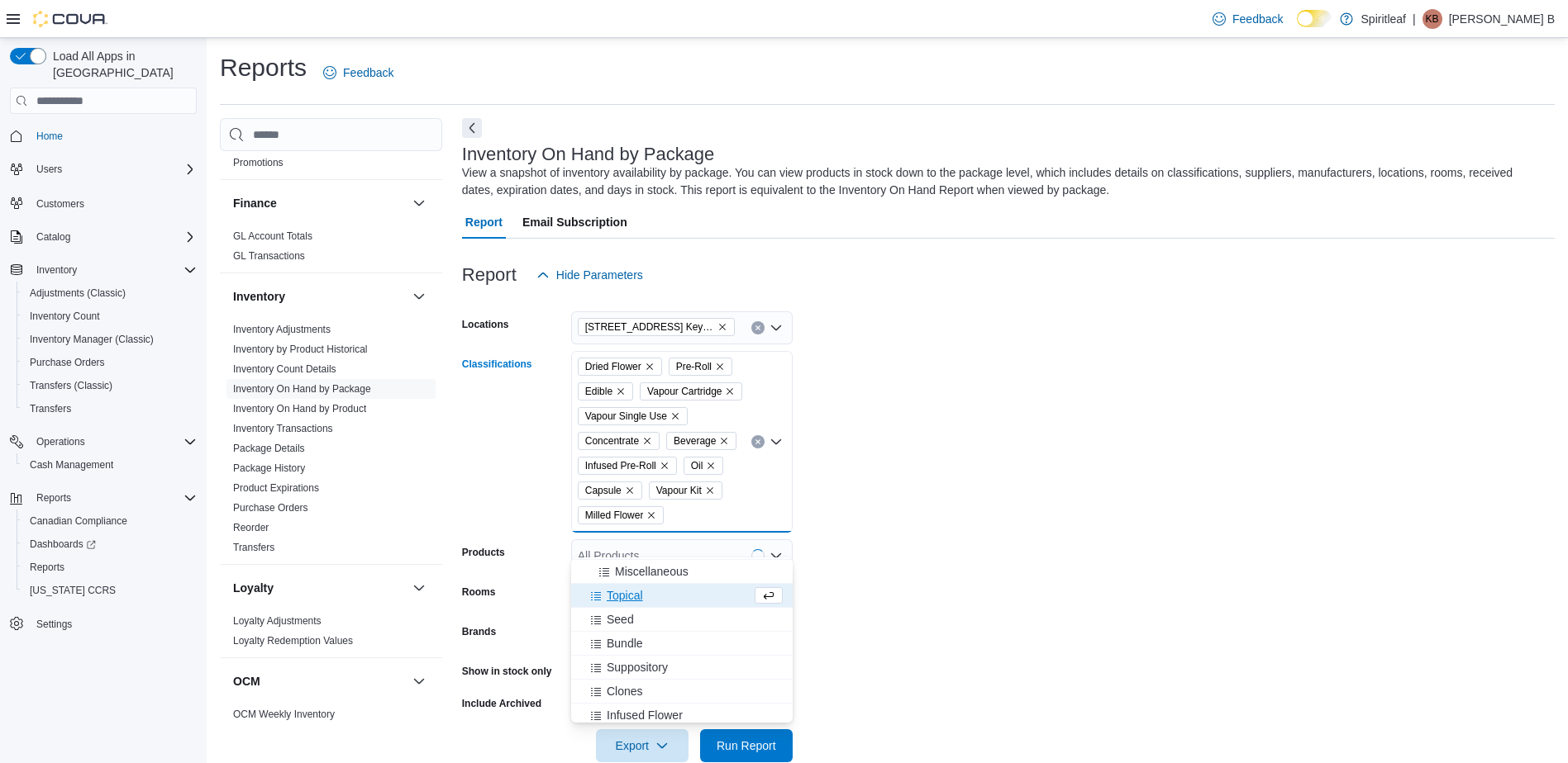
click at [668, 600] on div "Topical" at bounding box center [666, 596] width 170 height 16
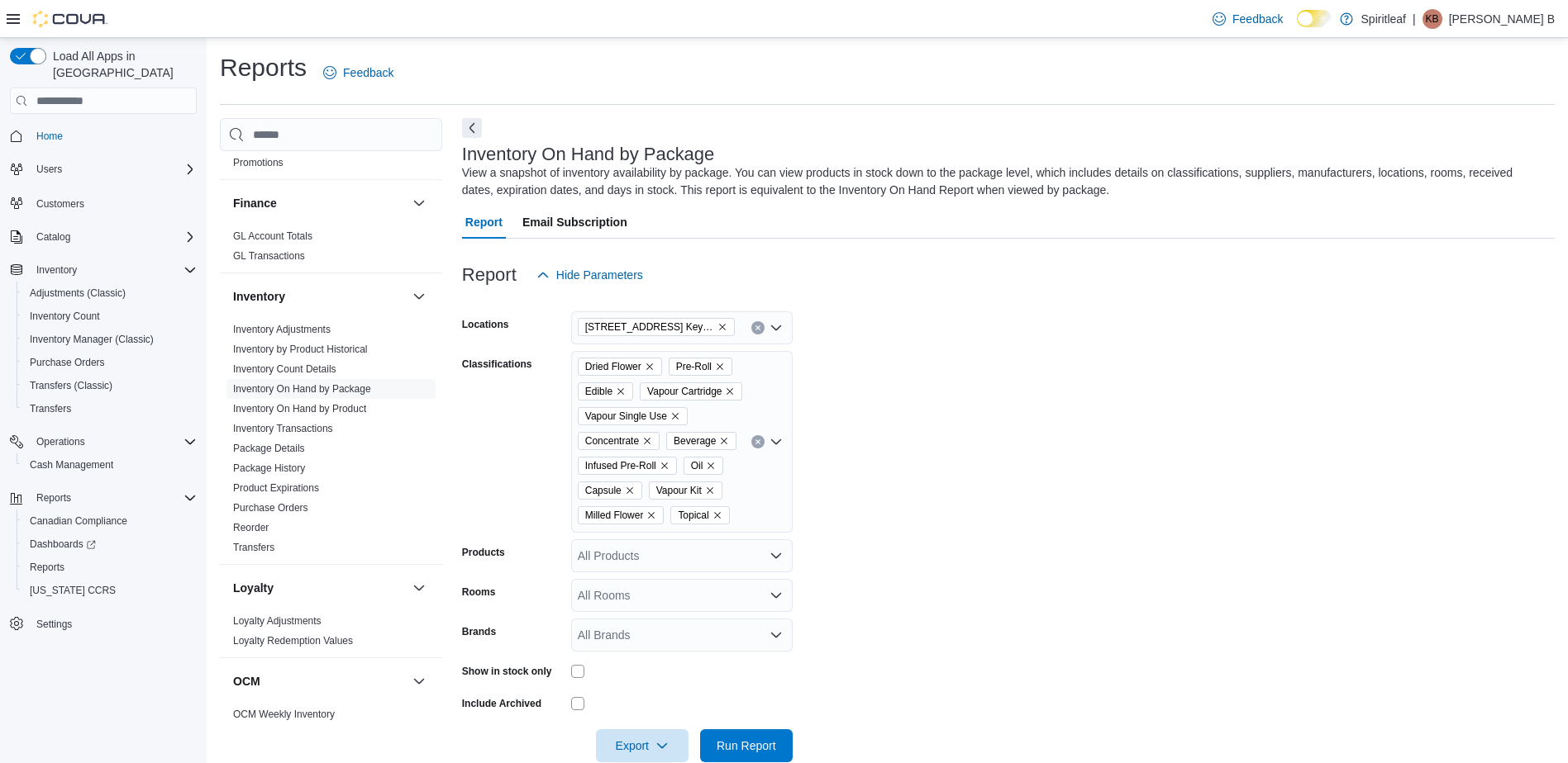
click at [872, 649] on form "Locations 506 - Spiritleaf Daze St South Keys (Ottawa) Classifications Dried Fl…" at bounding box center [1008, 527] width 1093 height 471
click at [644, 570] on div "All Products" at bounding box center [681, 555] width 221 height 33
click at [896, 583] on form "Locations 506 - Spiritleaf Daze St South Keys (Ottawa) Classifications Dried Fl…" at bounding box center [1008, 527] width 1093 height 471
click at [710, 612] on div "All Rooms" at bounding box center [681, 595] width 221 height 33
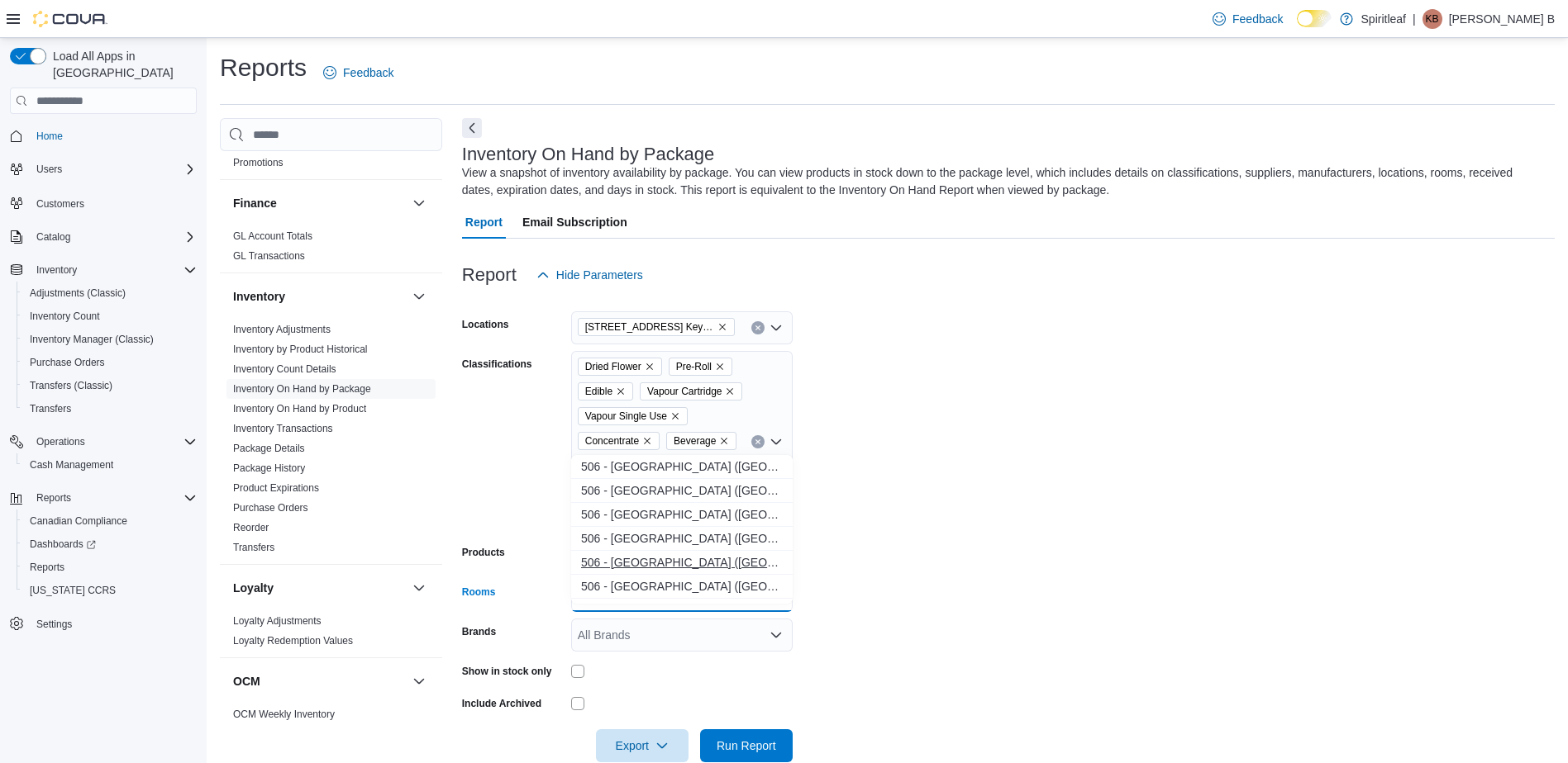
type input "***"
click at [654, 564] on span "506 - Spiritleaf Daze St South Keys (Ottawa) - Sales Inventory" at bounding box center [681, 563] width 201 height 16
click at [863, 539] on form "Locations 506 - Spiritleaf Daze St South Keys (Ottawa) Classifications Dried Fl…" at bounding box center [1008, 527] width 1093 height 471
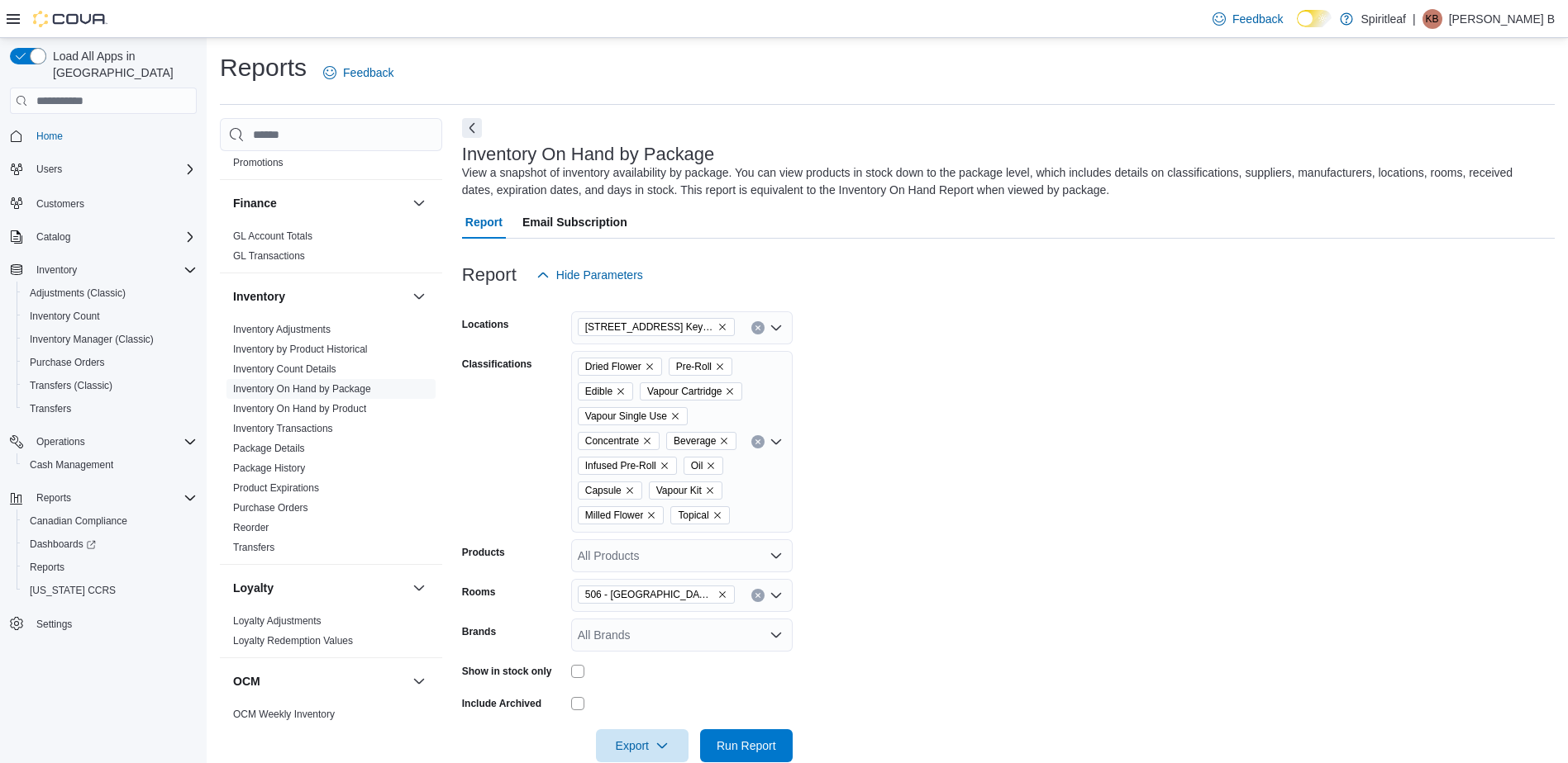
scroll to position [57, 0]
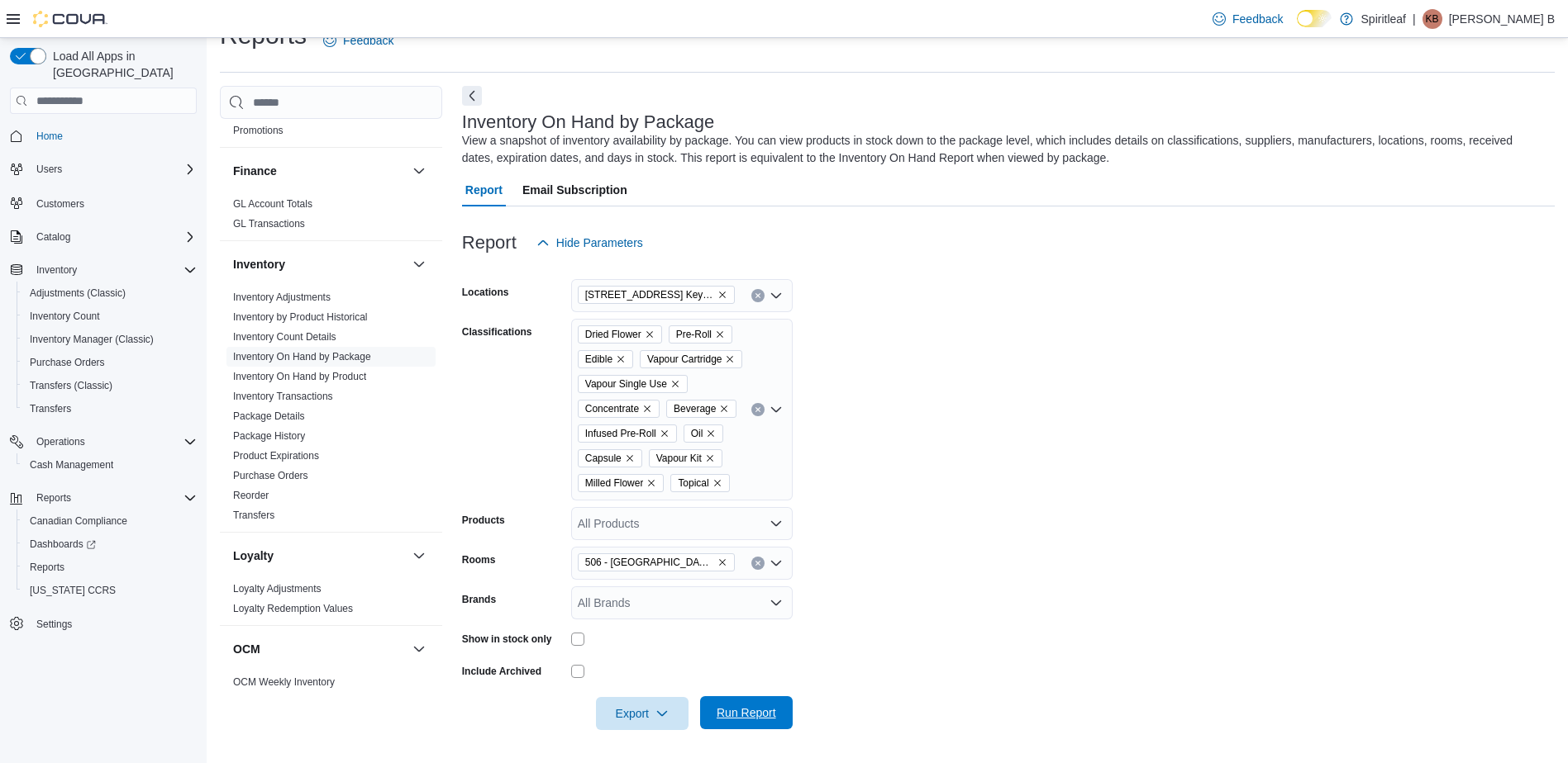
click at [740, 708] on span "Run Report" at bounding box center [746, 713] width 59 height 16
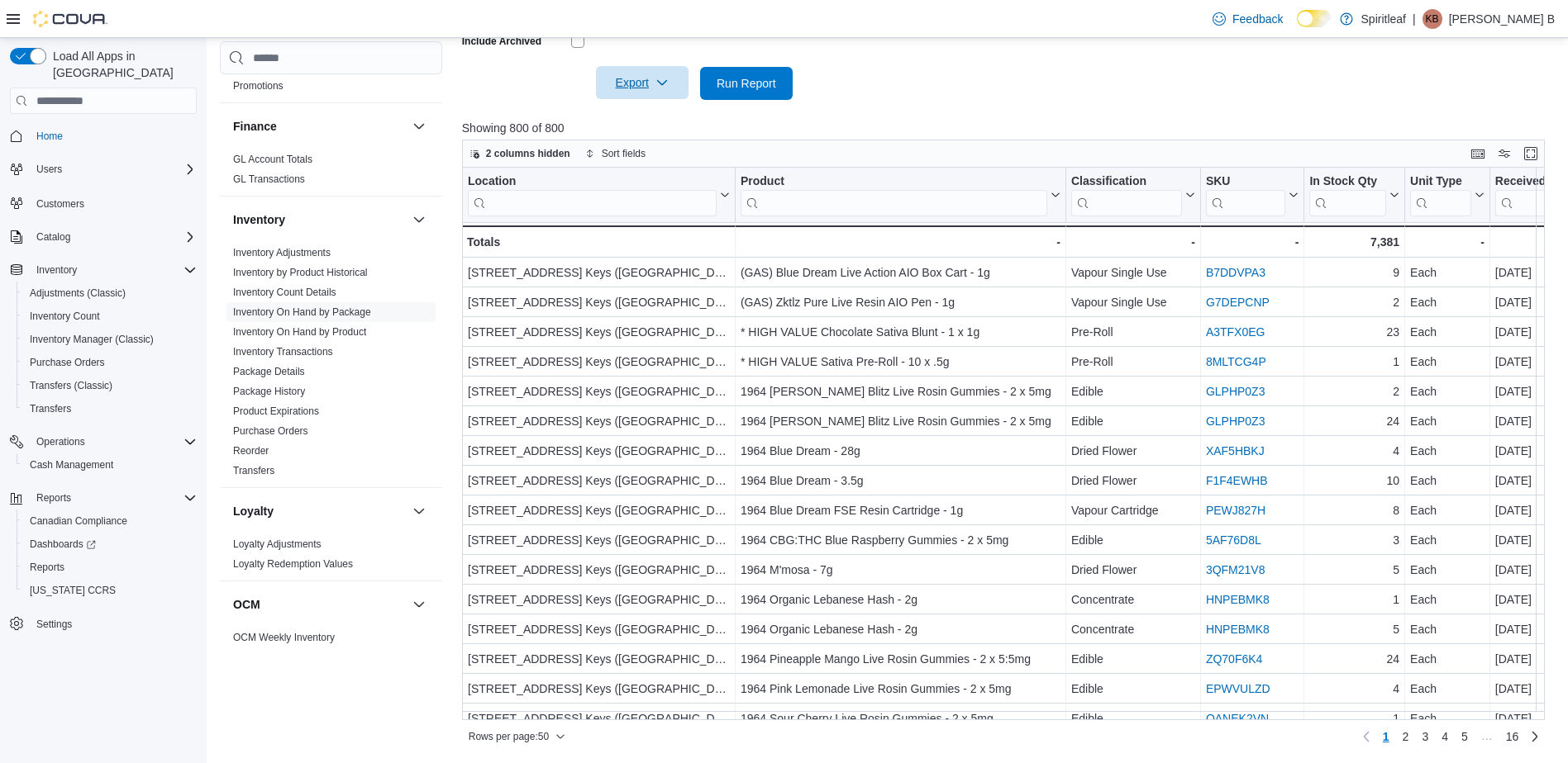
click at [663, 69] on span "Export" at bounding box center [642, 82] width 72 height 33
click at [643, 135] on span "Export to Excel" at bounding box center [644, 141] width 74 height 13
